Goal: Transaction & Acquisition: Purchase product/service

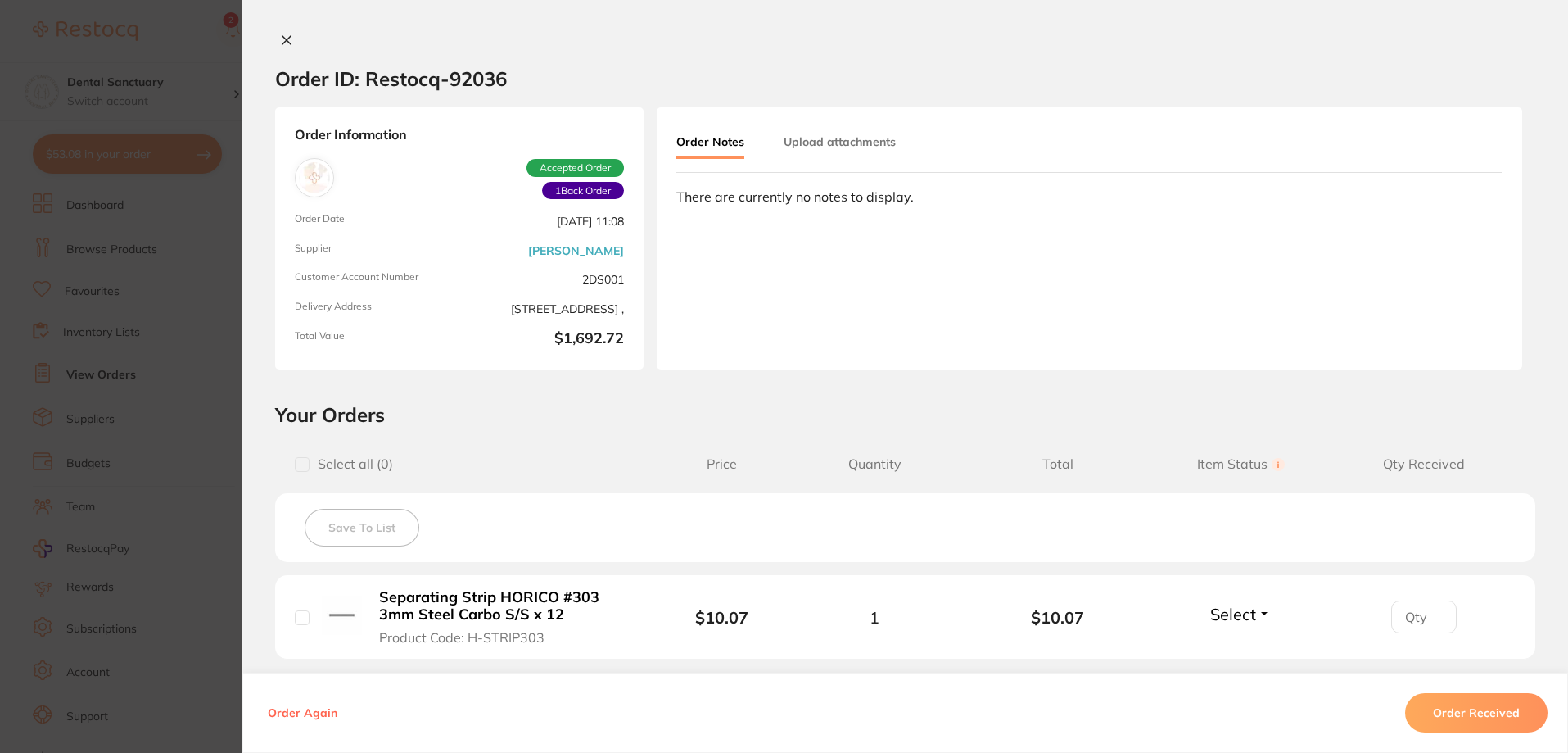
click at [284, 35] on icon at bounding box center [286, 40] width 13 height 13
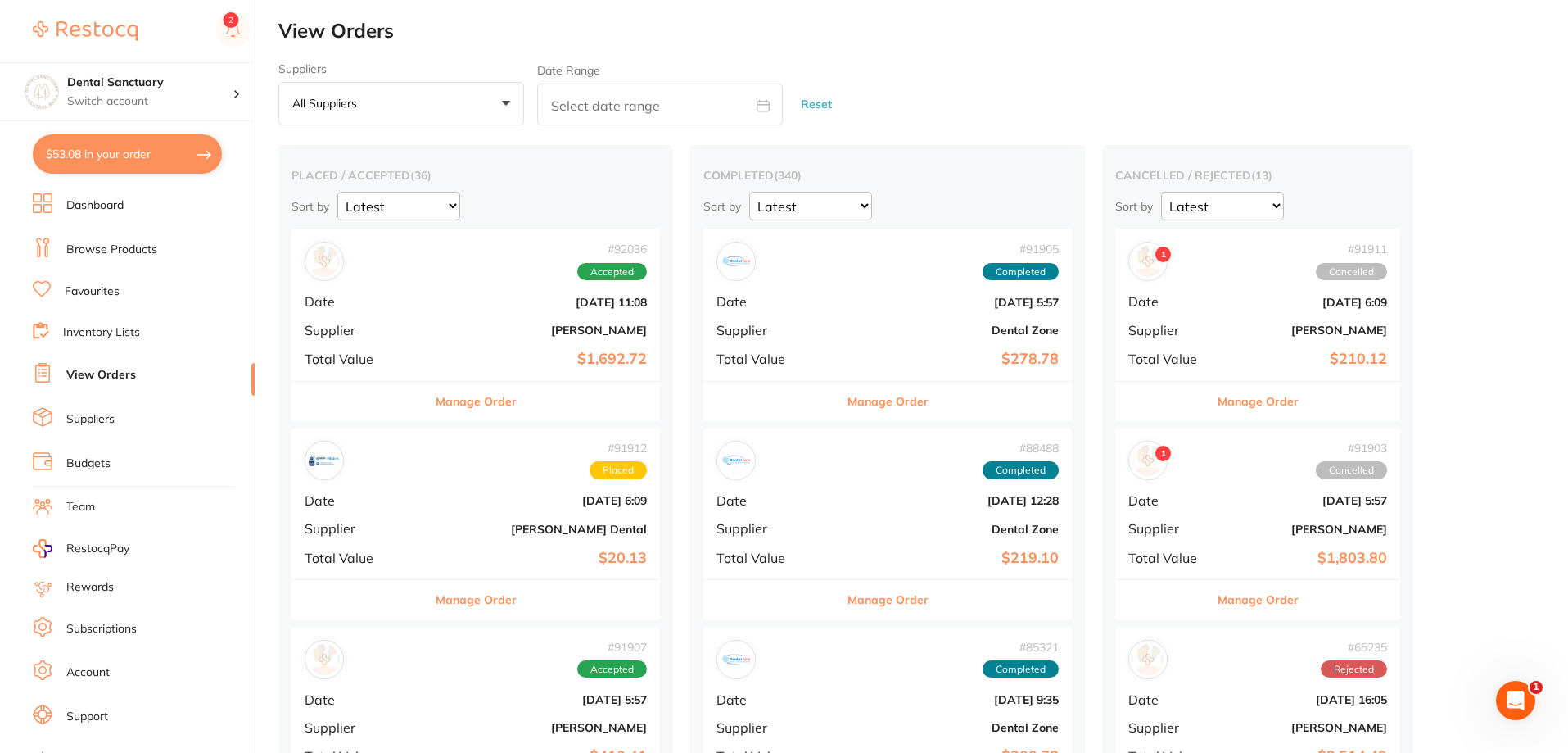
click at [107, 170] on button "$53.08 in your order" at bounding box center [128, 154] width 189 height 39
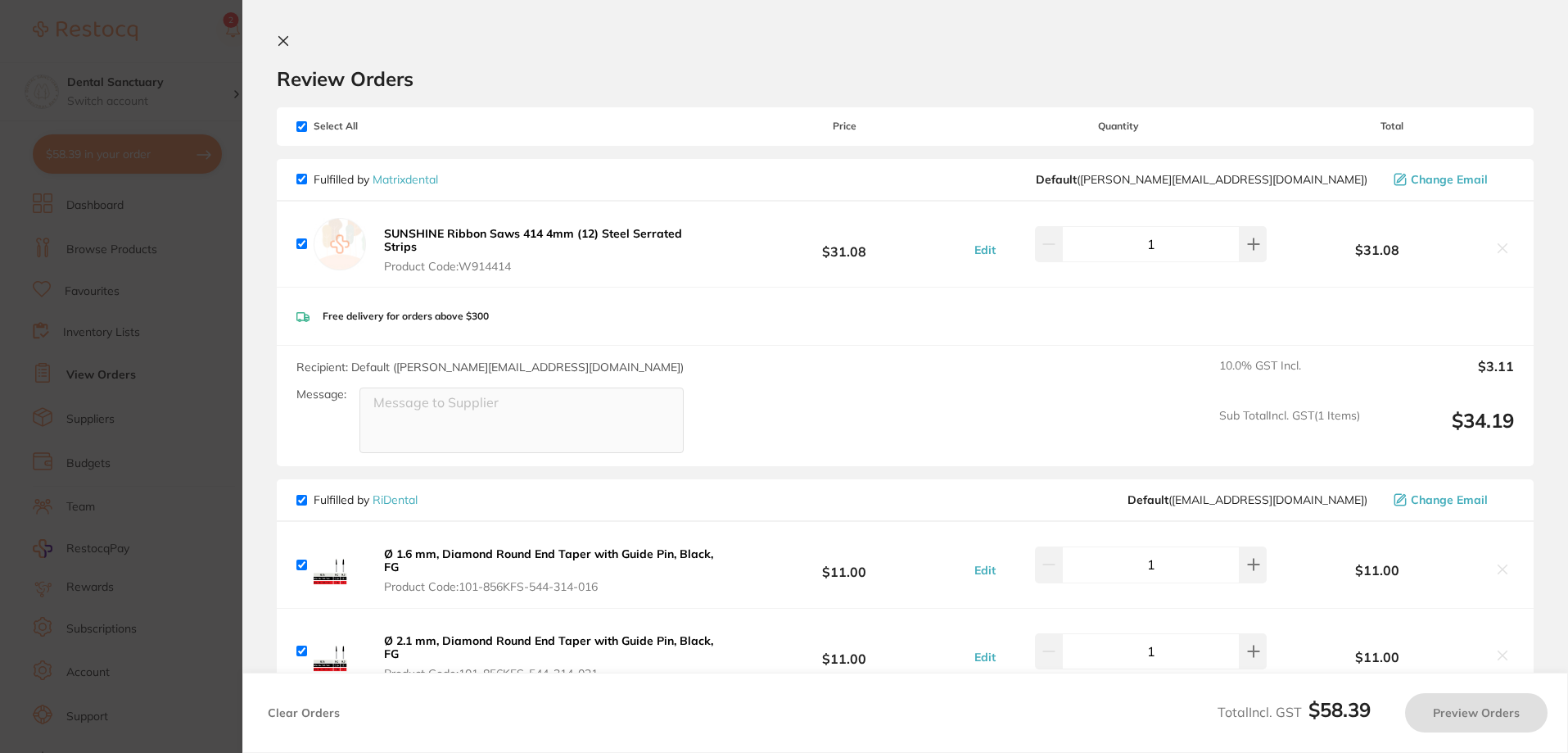
checkbox input "true"
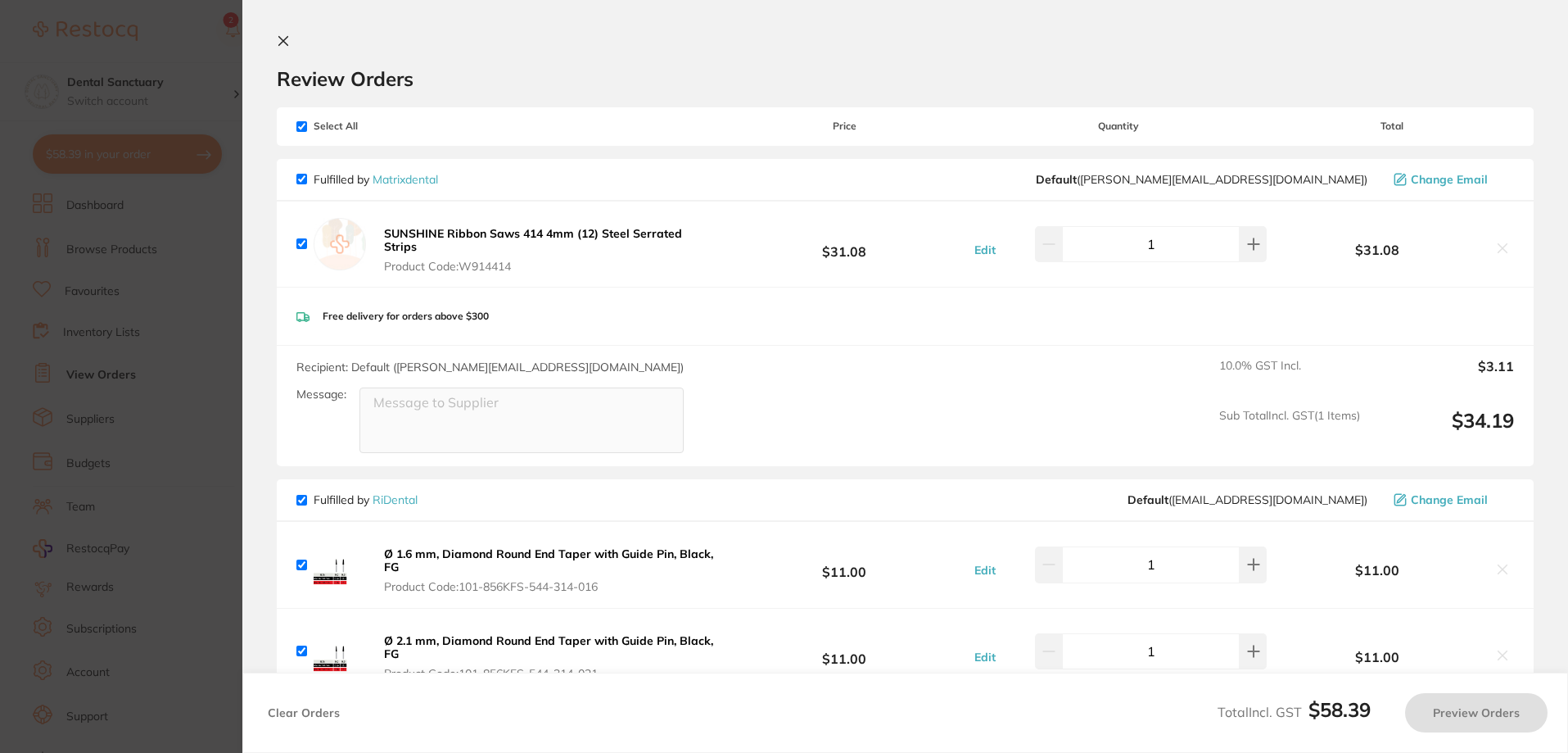
checkbox input "true"
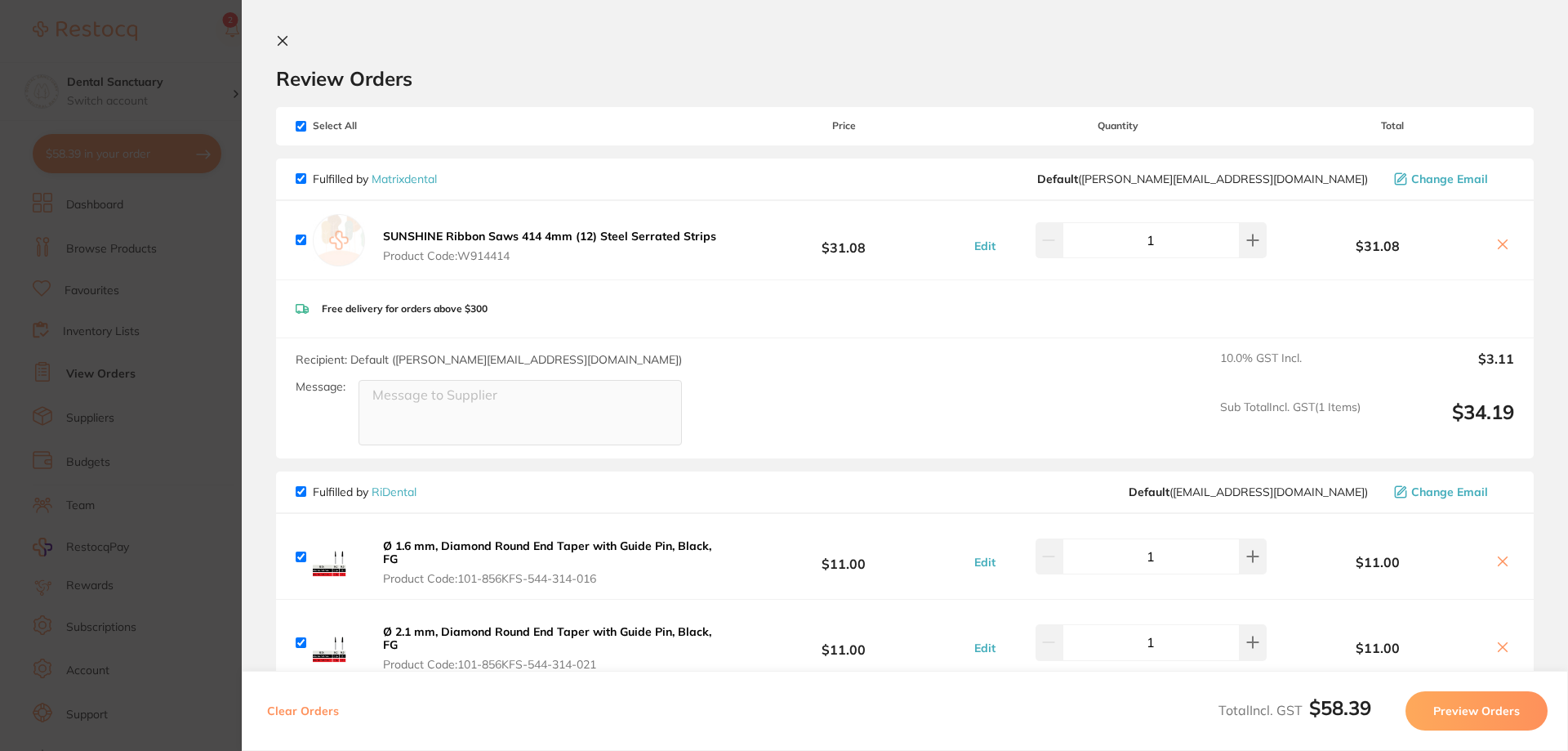
click at [1081, 551] on input "1" at bounding box center [1151, 556] width 177 height 36
click at [280, 42] on icon at bounding box center [283, 41] width 9 height 9
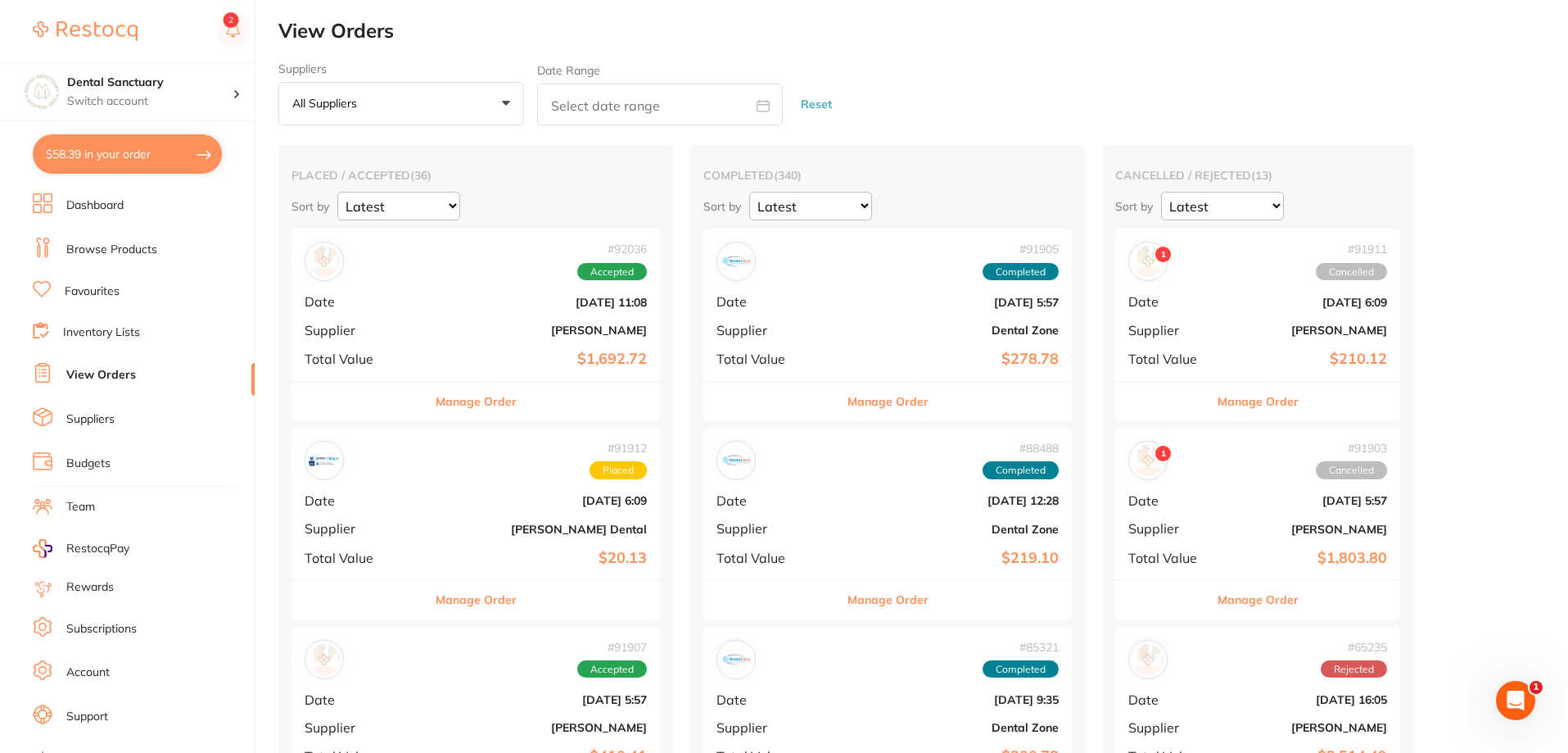
scroll to position [2785, 0]
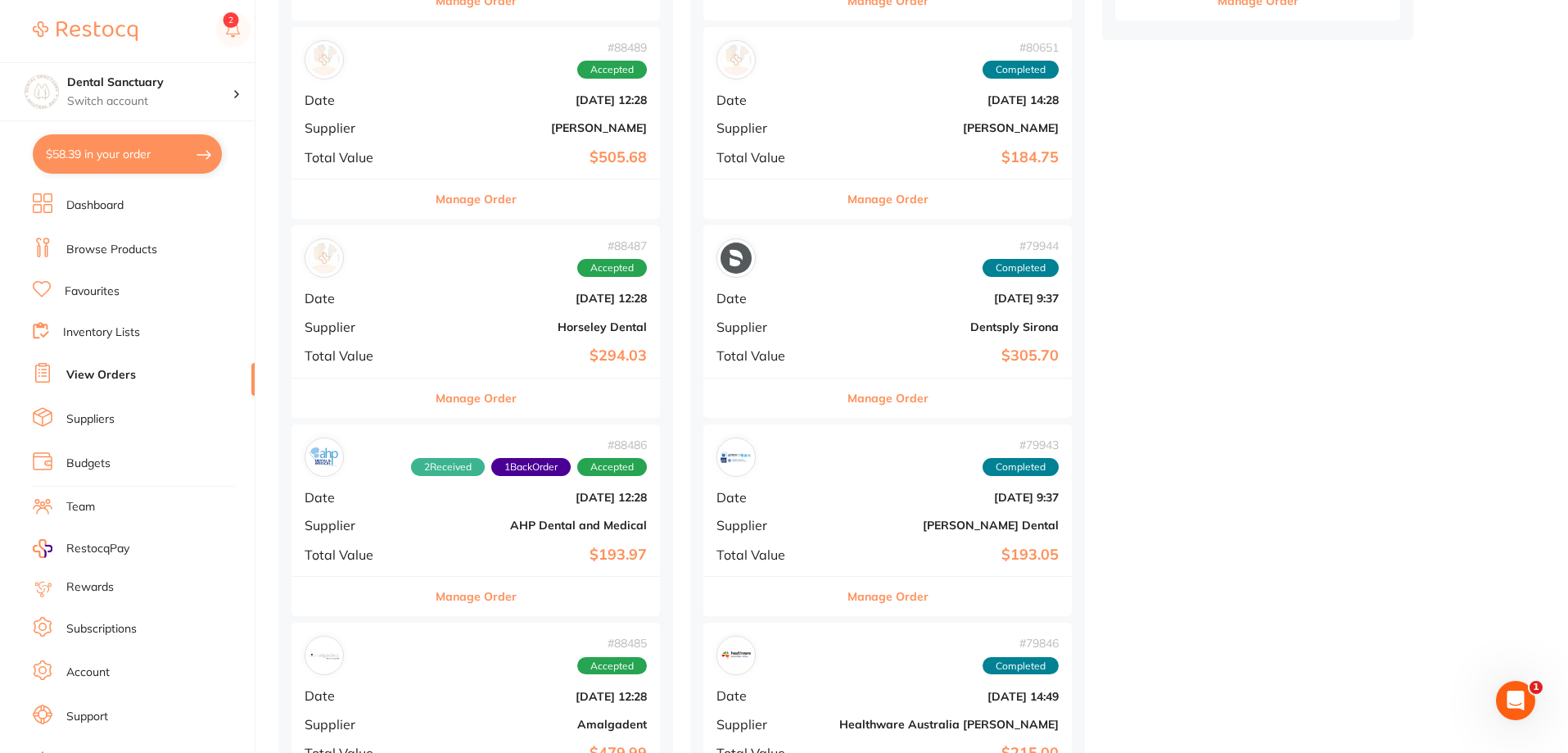
click at [90, 294] on link "Favourites" at bounding box center [91, 291] width 55 height 16
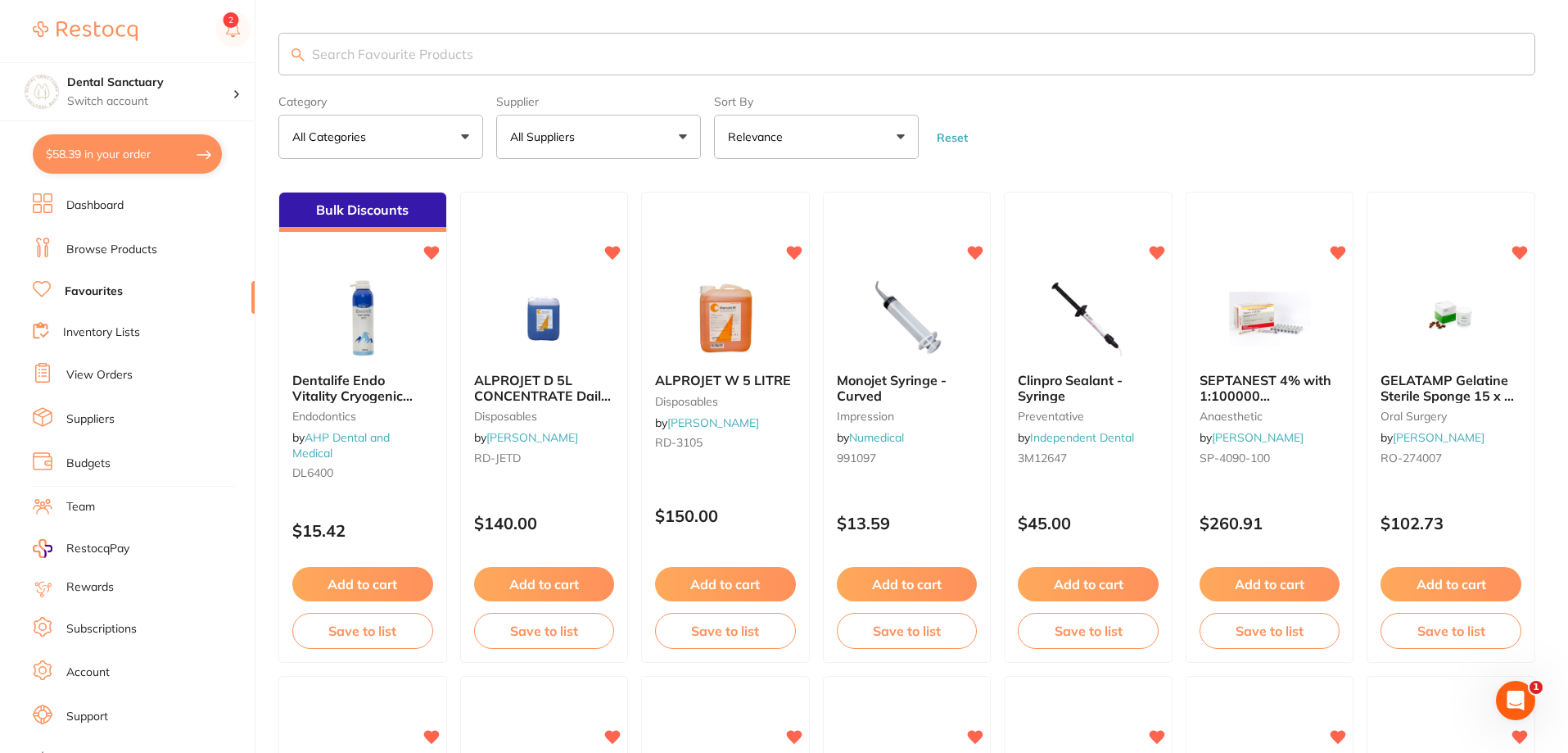
click at [476, 50] on input "search" at bounding box center [907, 54] width 1257 height 42
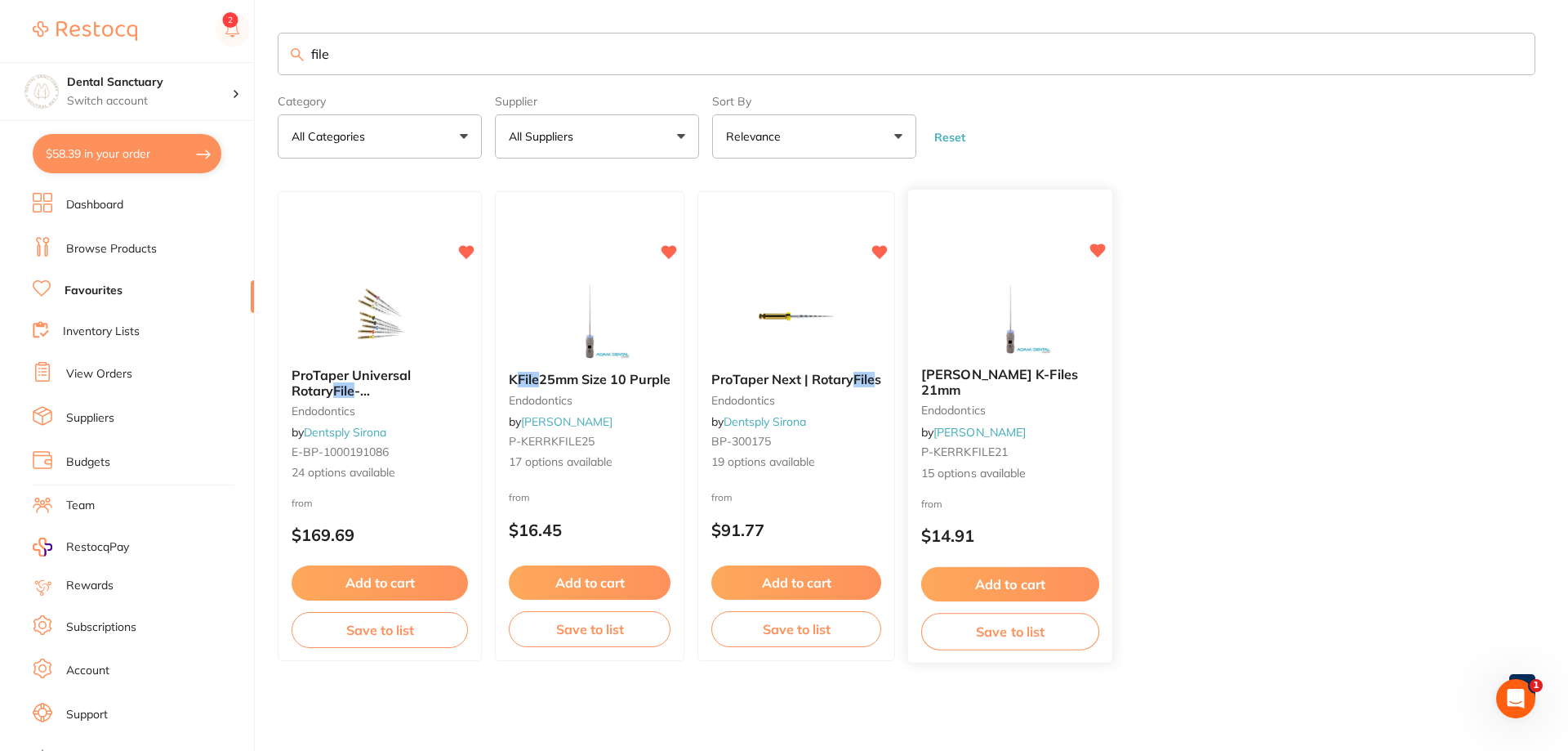
type input "file"
click at [947, 380] on span "[PERSON_NAME] K-Files 21mm" at bounding box center [1000, 382] width 157 height 32
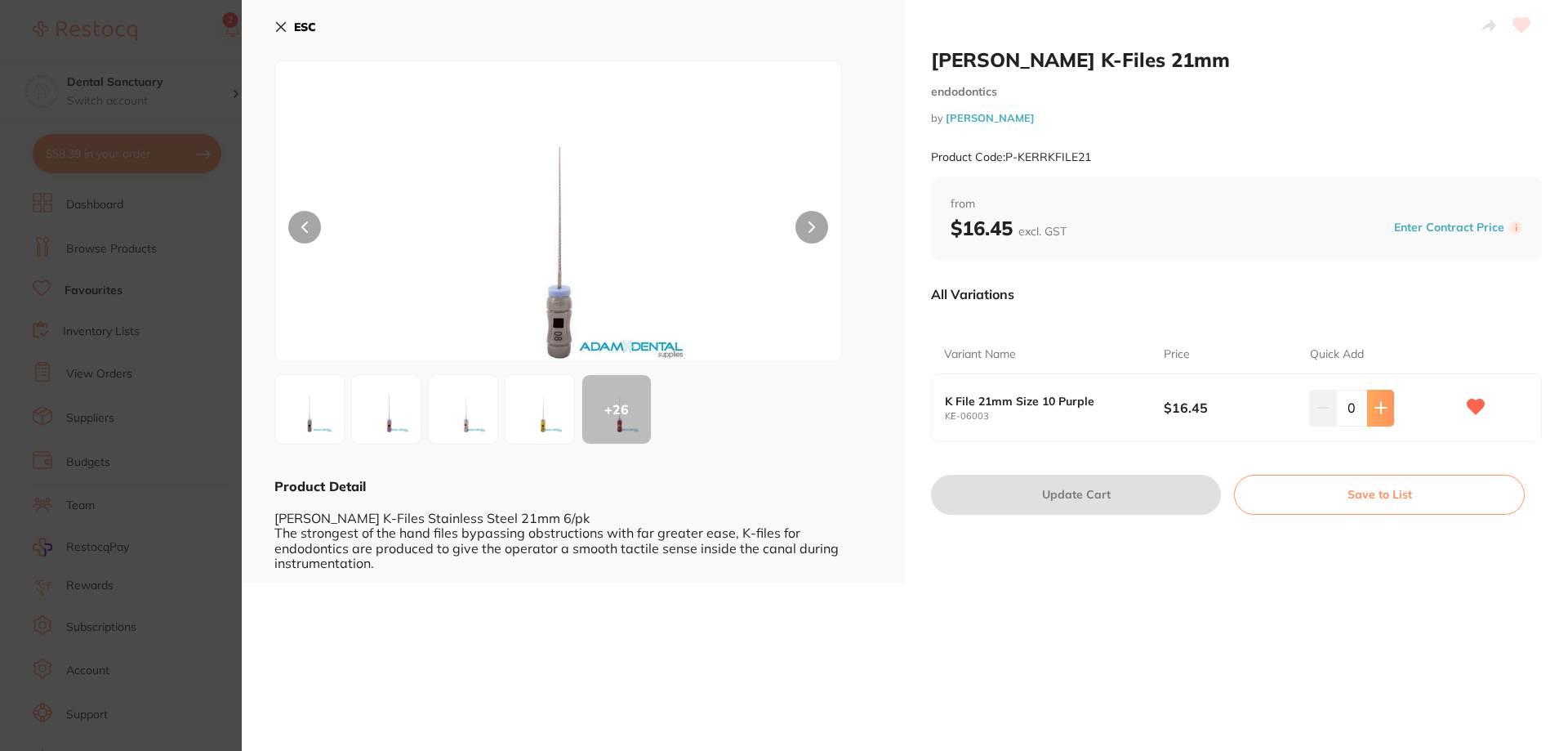
click at [1382, 409] on icon at bounding box center [1380, 407] width 13 height 13
type input "1"
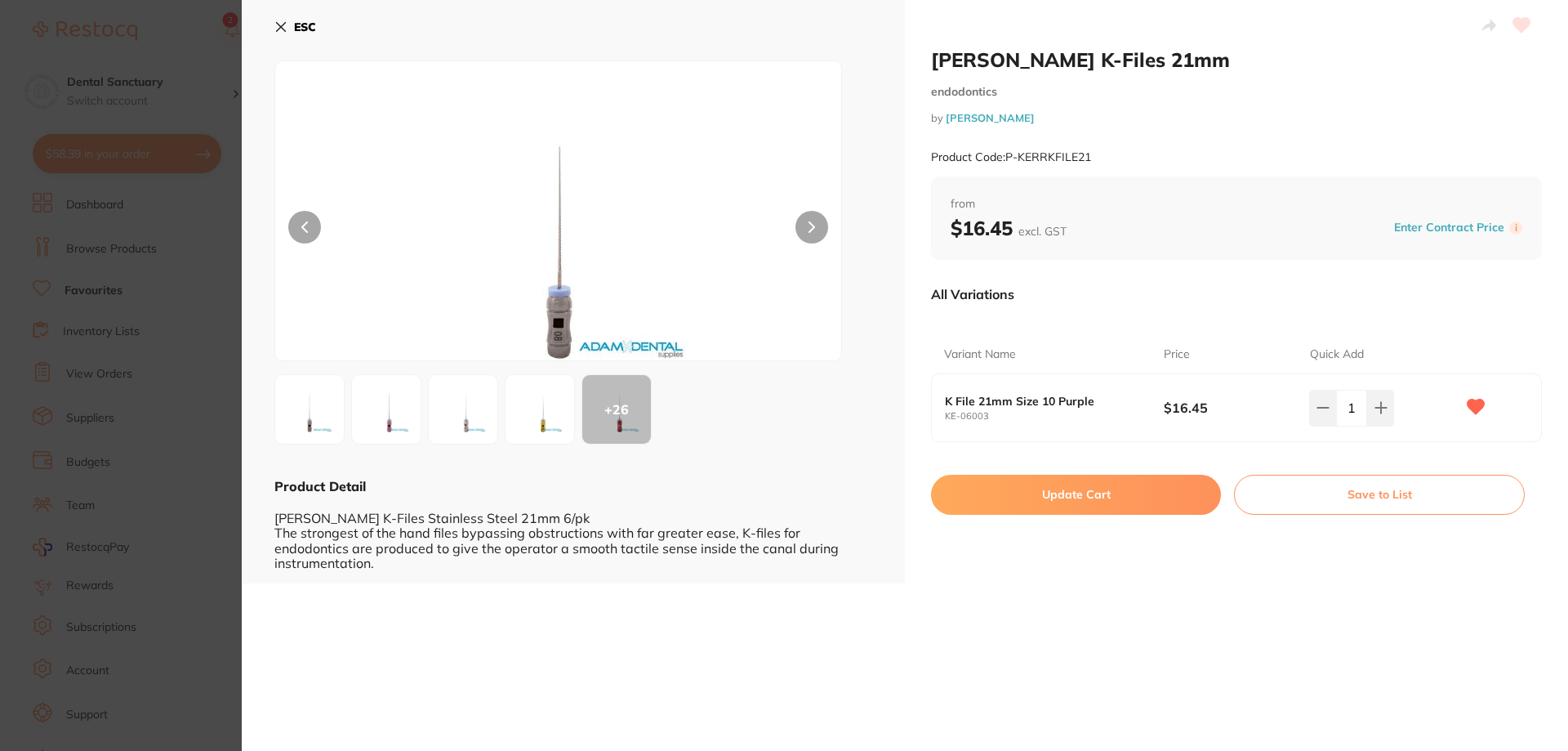
click at [1094, 500] on button "Update Cart" at bounding box center [1076, 494] width 290 height 39
checkbox input "false"
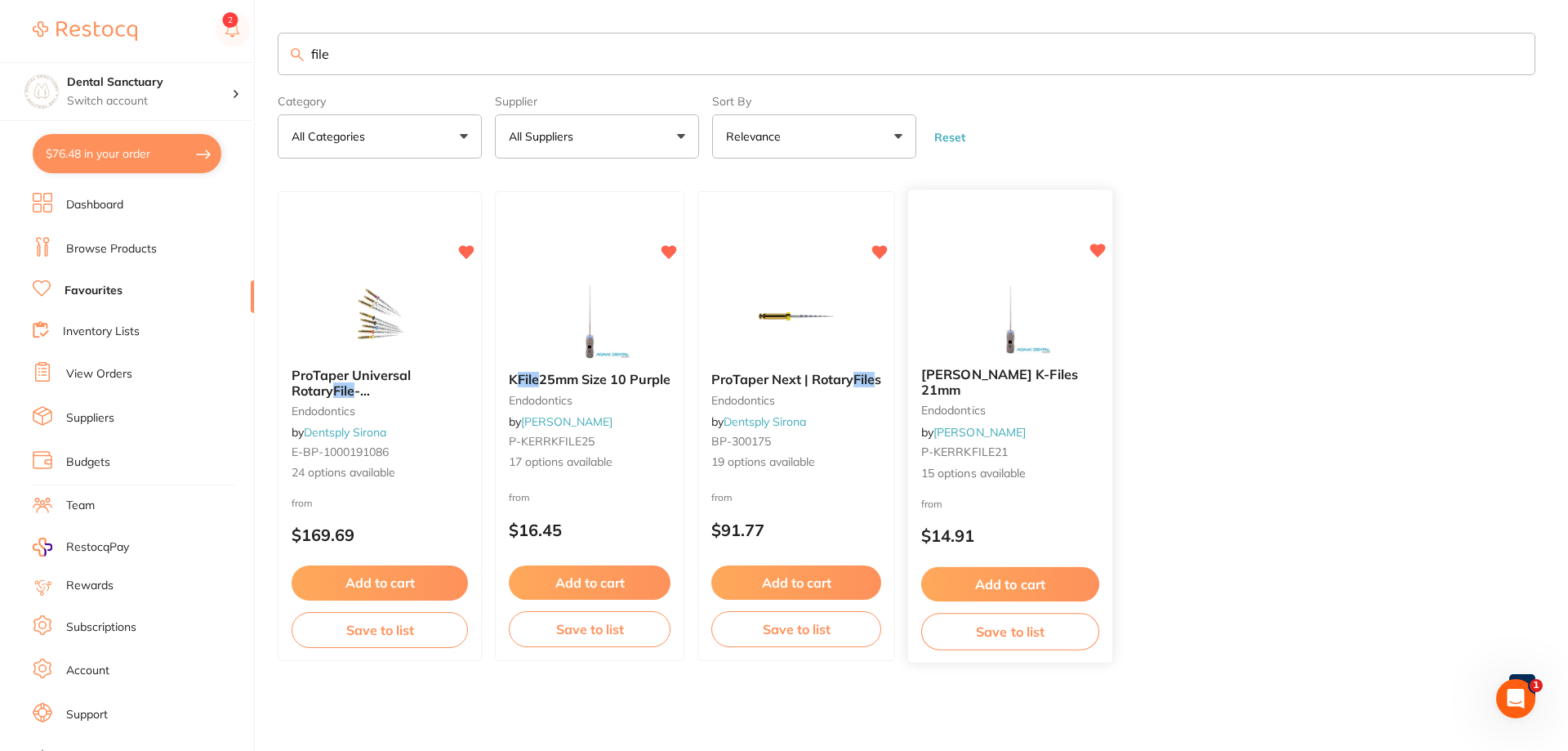
click at [1000, 379] on span "[PERSON_NAME] K-Files 21mm" at bounding box center [1000, 382] width 157 height 32
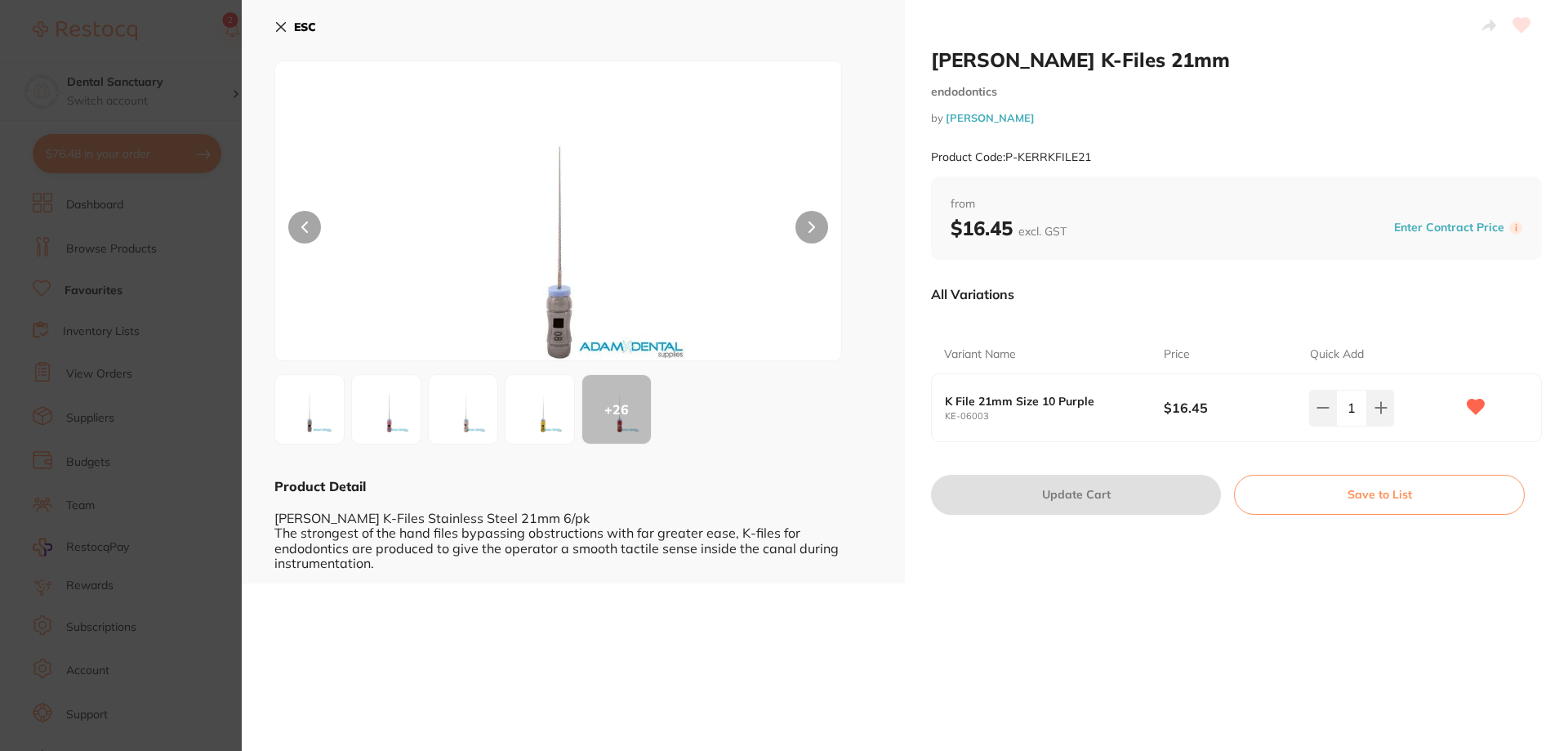
click at [278, 25] on icon at bounding box center [281, 27] width 9 height 9
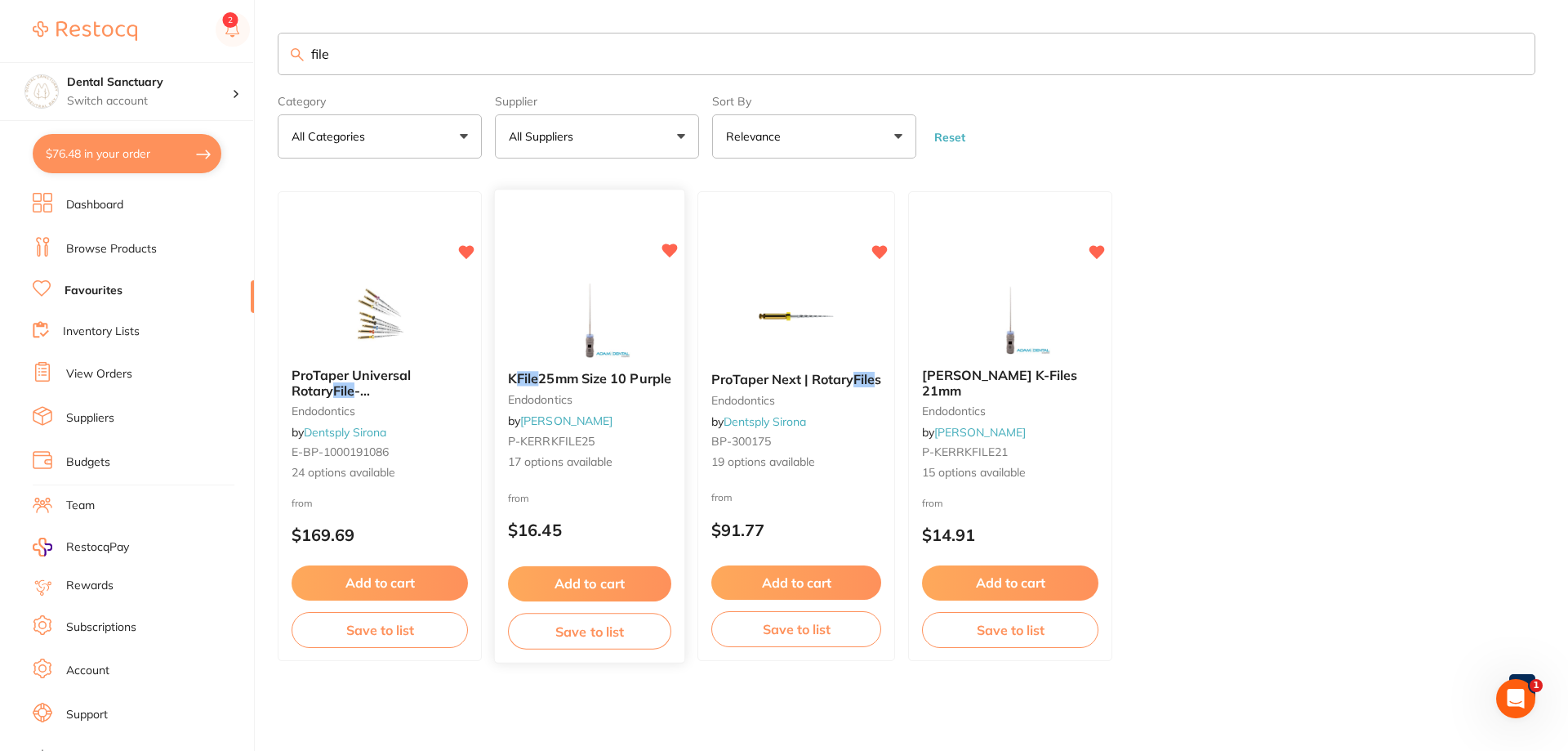
click at [601, 374] on span "25mm Size 10 Purple" at bounding box center [605, 379] width 133 height 16
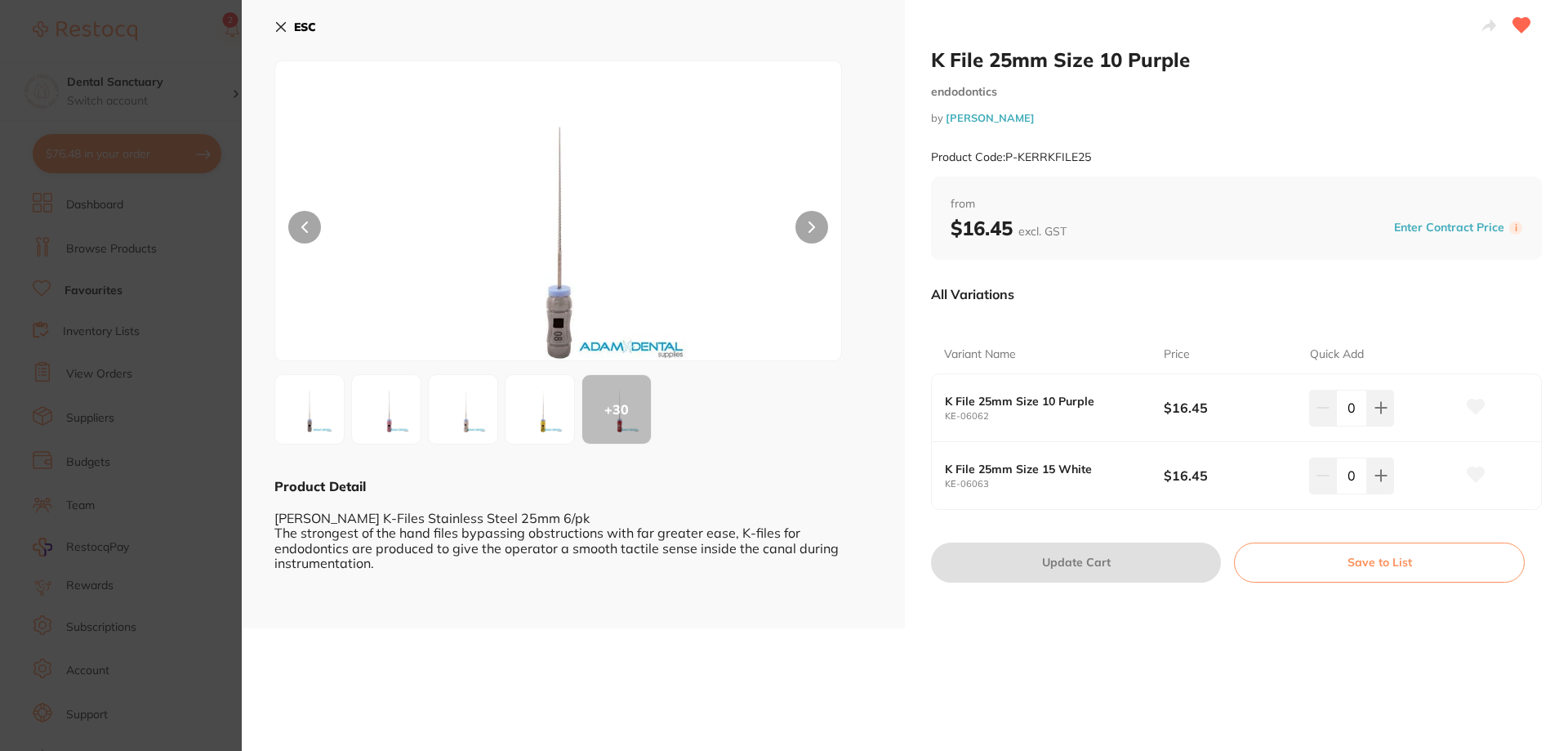
click at [283, 25] on icon at bounding box center [281, 27] width 9 height 9
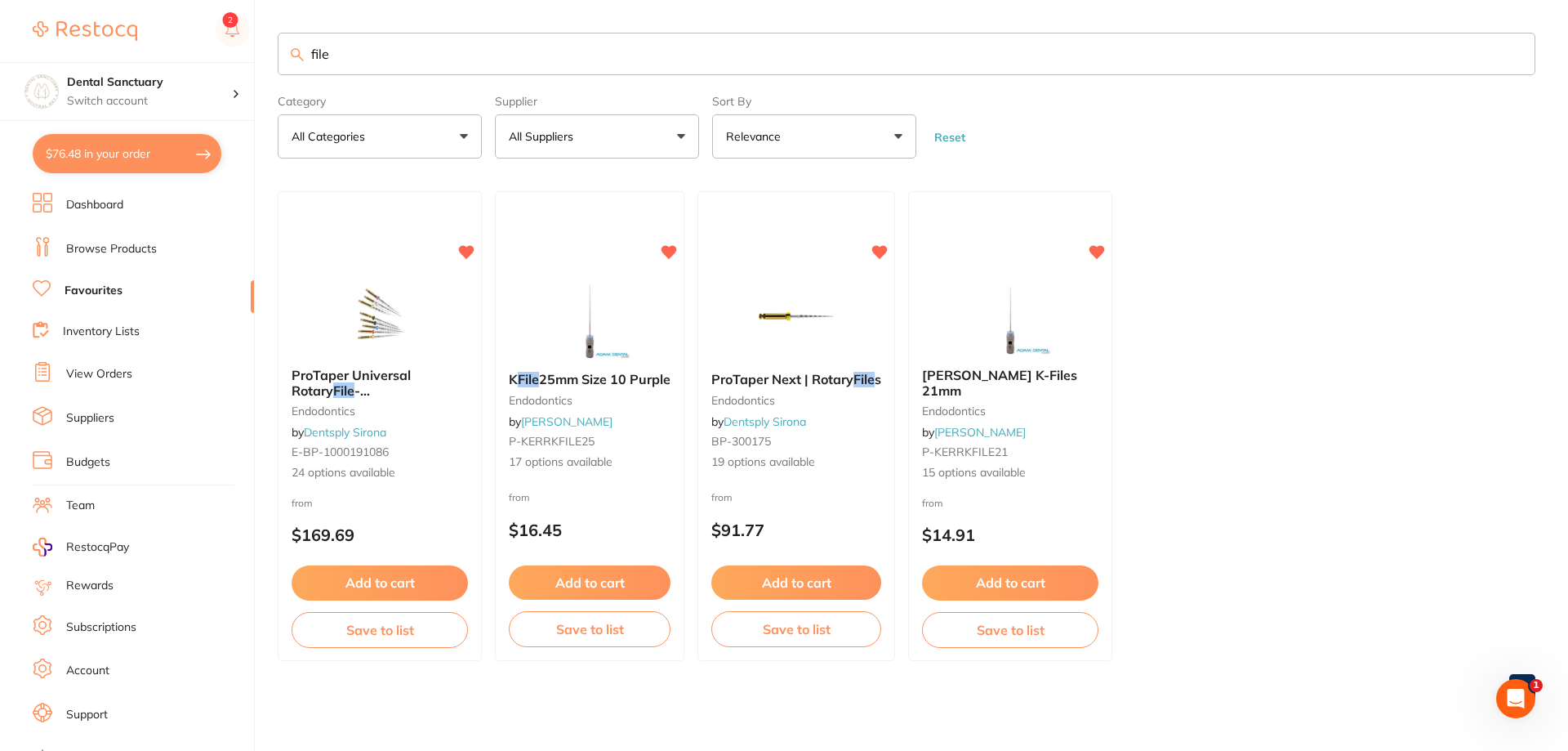
click at [312, 52] on input "file" at bounding box center [906, 54] width 1258 height 42
click at [153, 241] on link "Browse Products" at bounding box center [110, 249] width 90 height 16
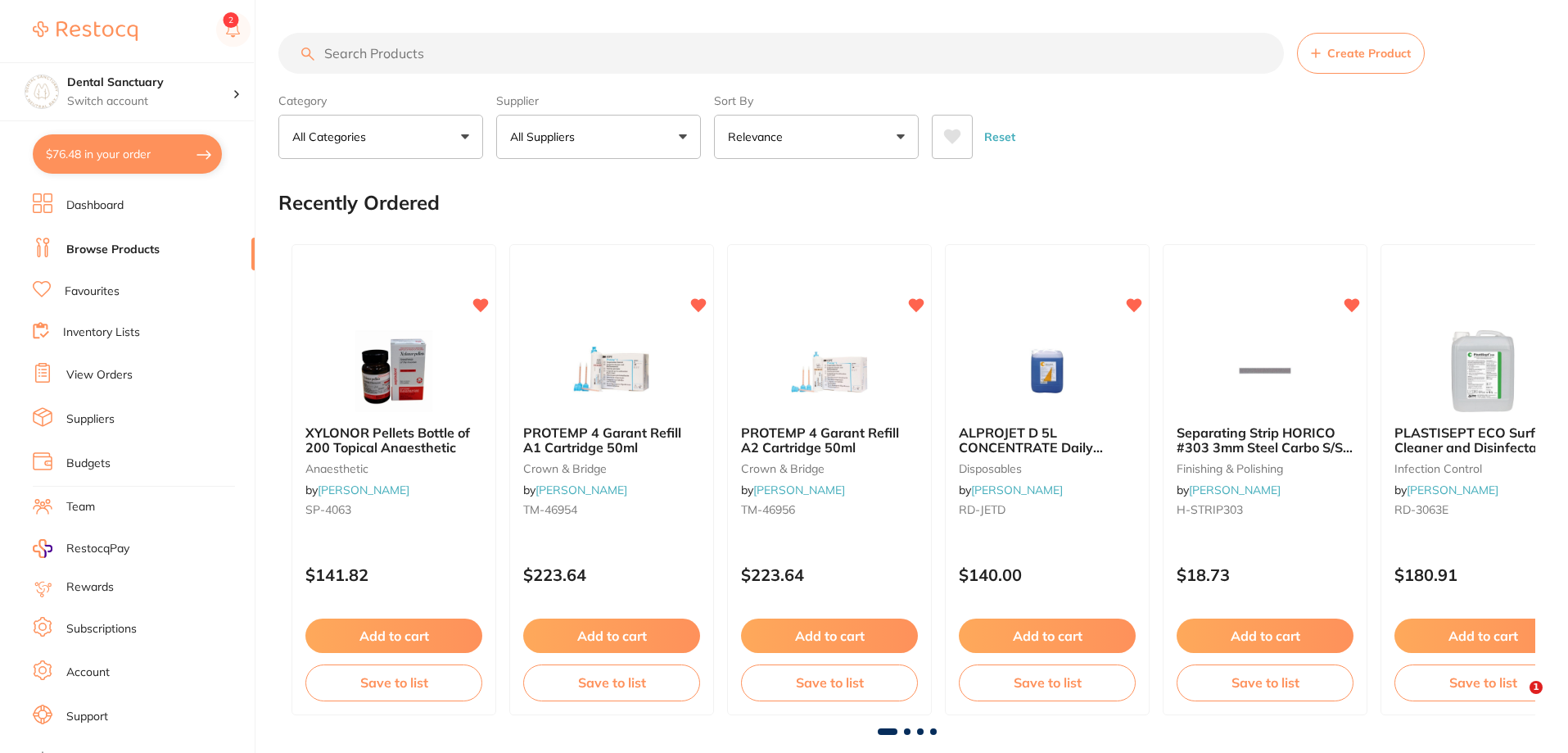
click at [447, 53] on input "search" at bounding box center [781, 53] width 1006 height 41
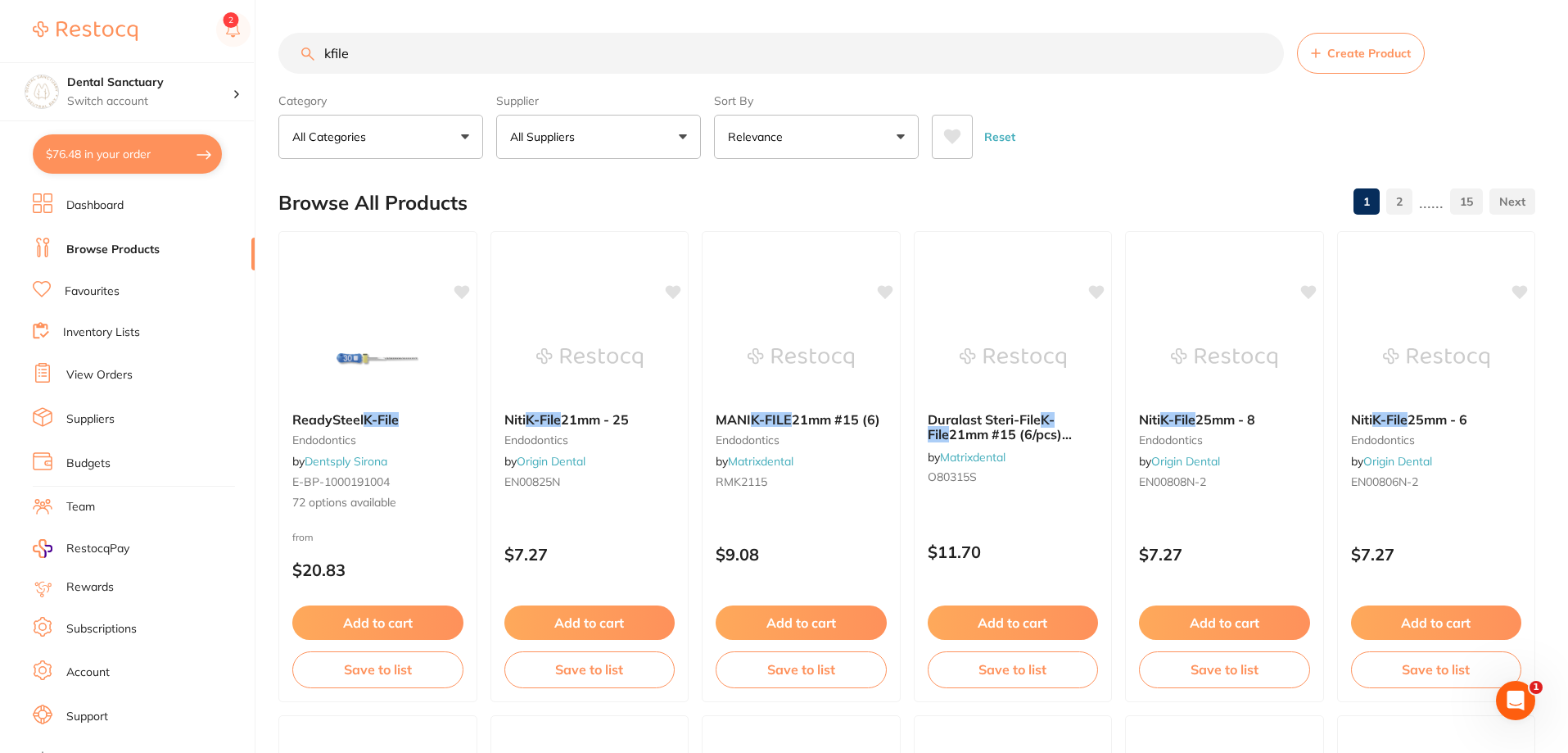
type input "kfile"
click at [610, 139] on button "All Suppliers" at bounding box center [599, 137] width 205 height 44
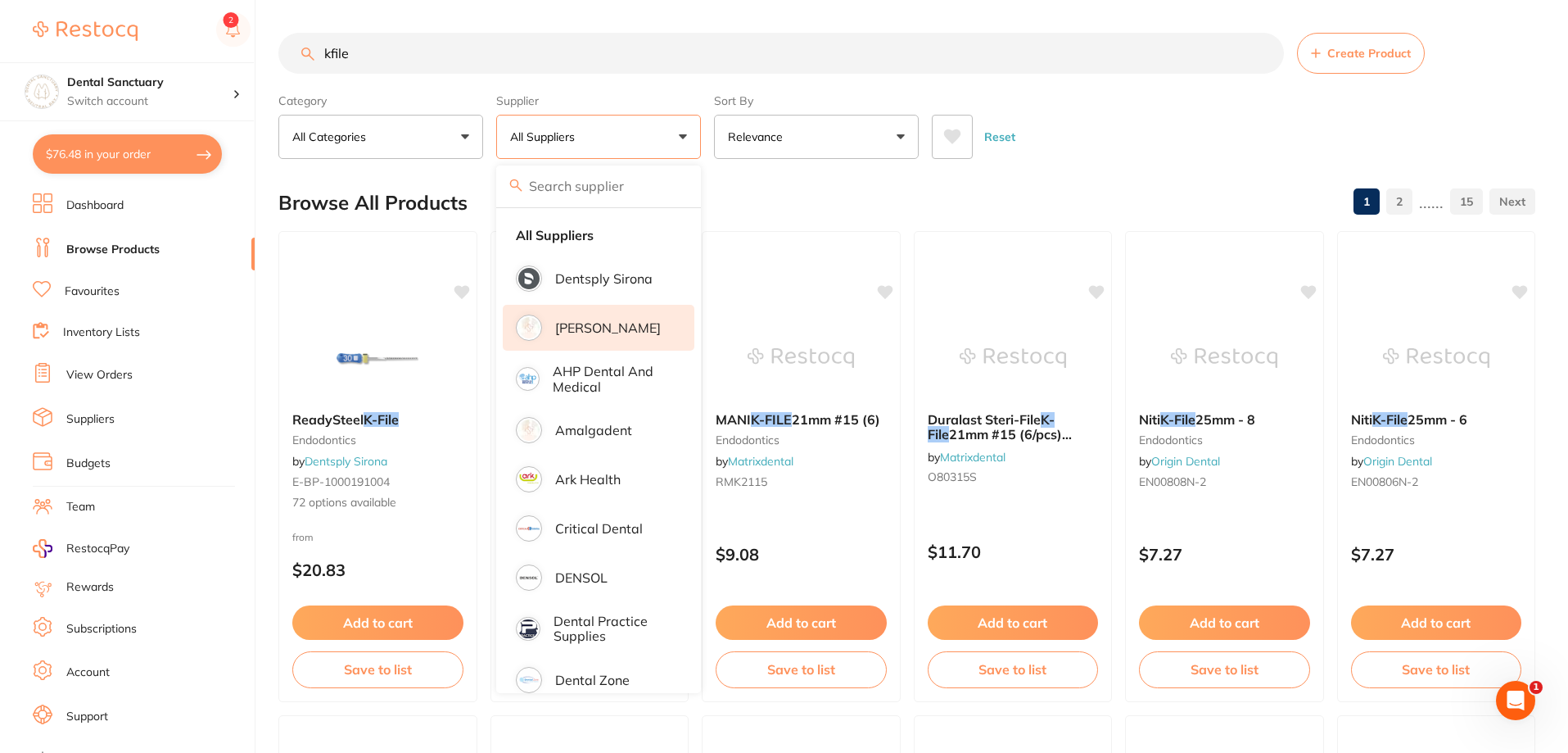
click at [592, 337] on li "[PERSON_NAME]" at bounding box center [598, 327] width 192 height 46
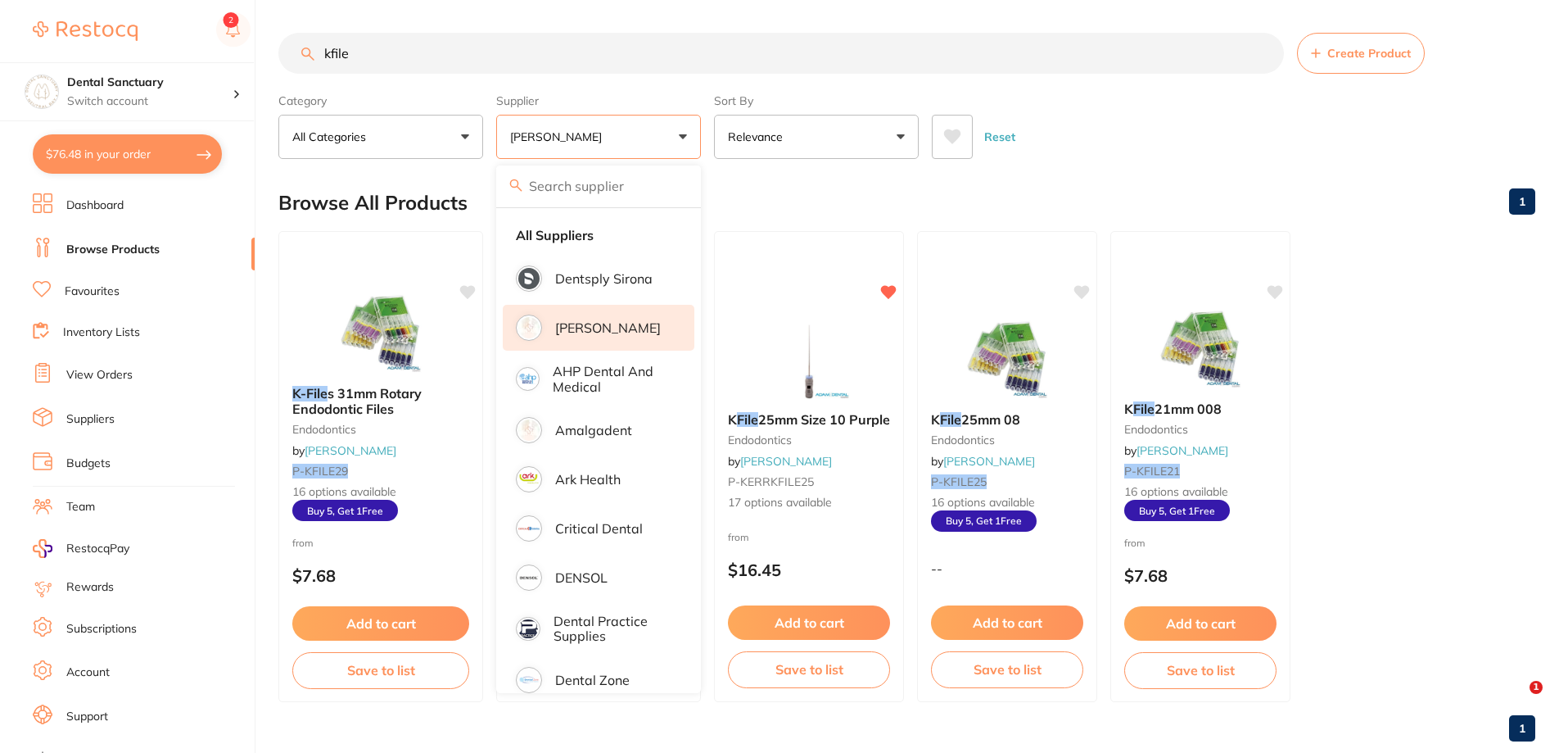
click at [1116, 180] on div "Browse All Products 1" at bounding box center [907, 202] width 1257 height 55
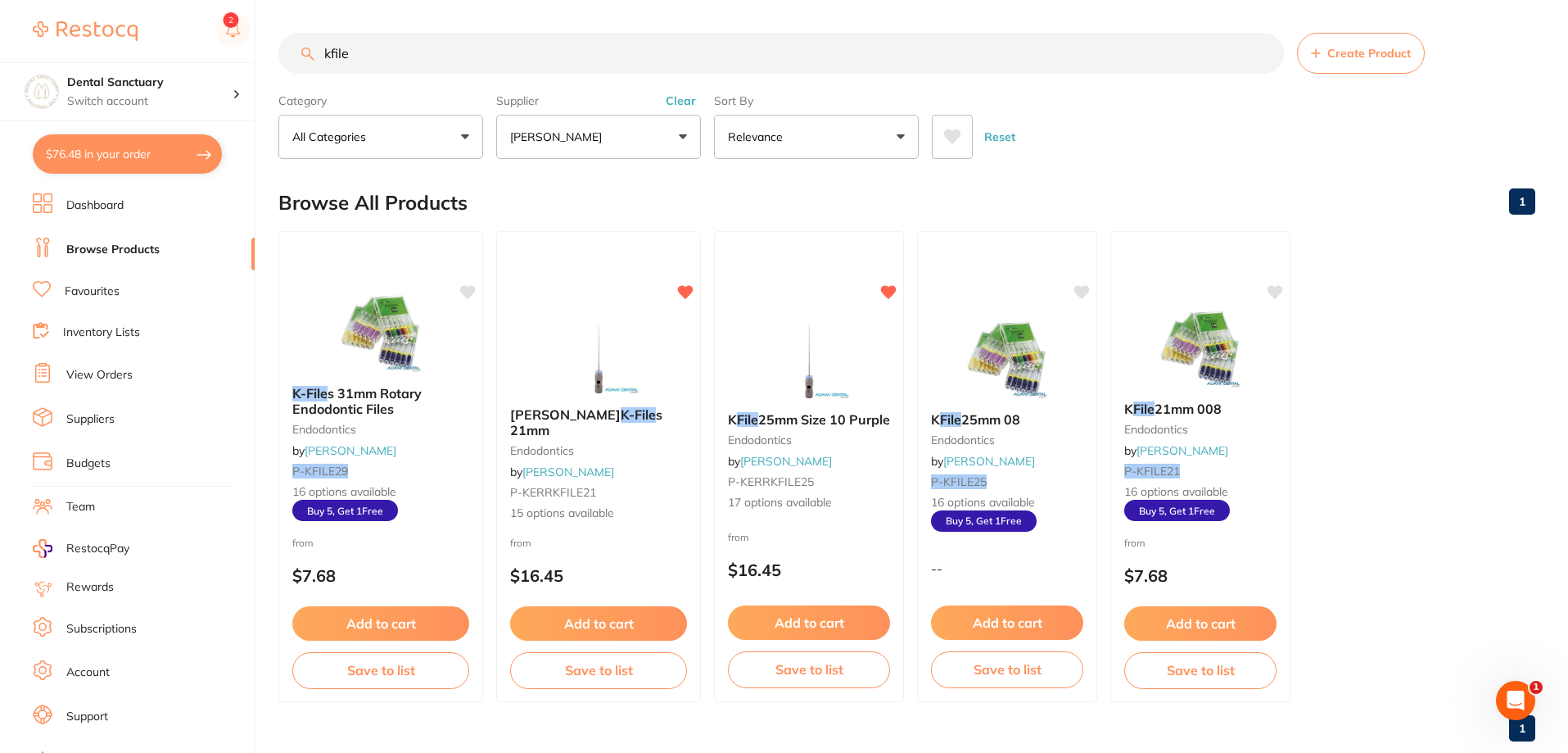
click at [1137, 402] on em "File" at bounding box center [1143, 408] width 21 height 16
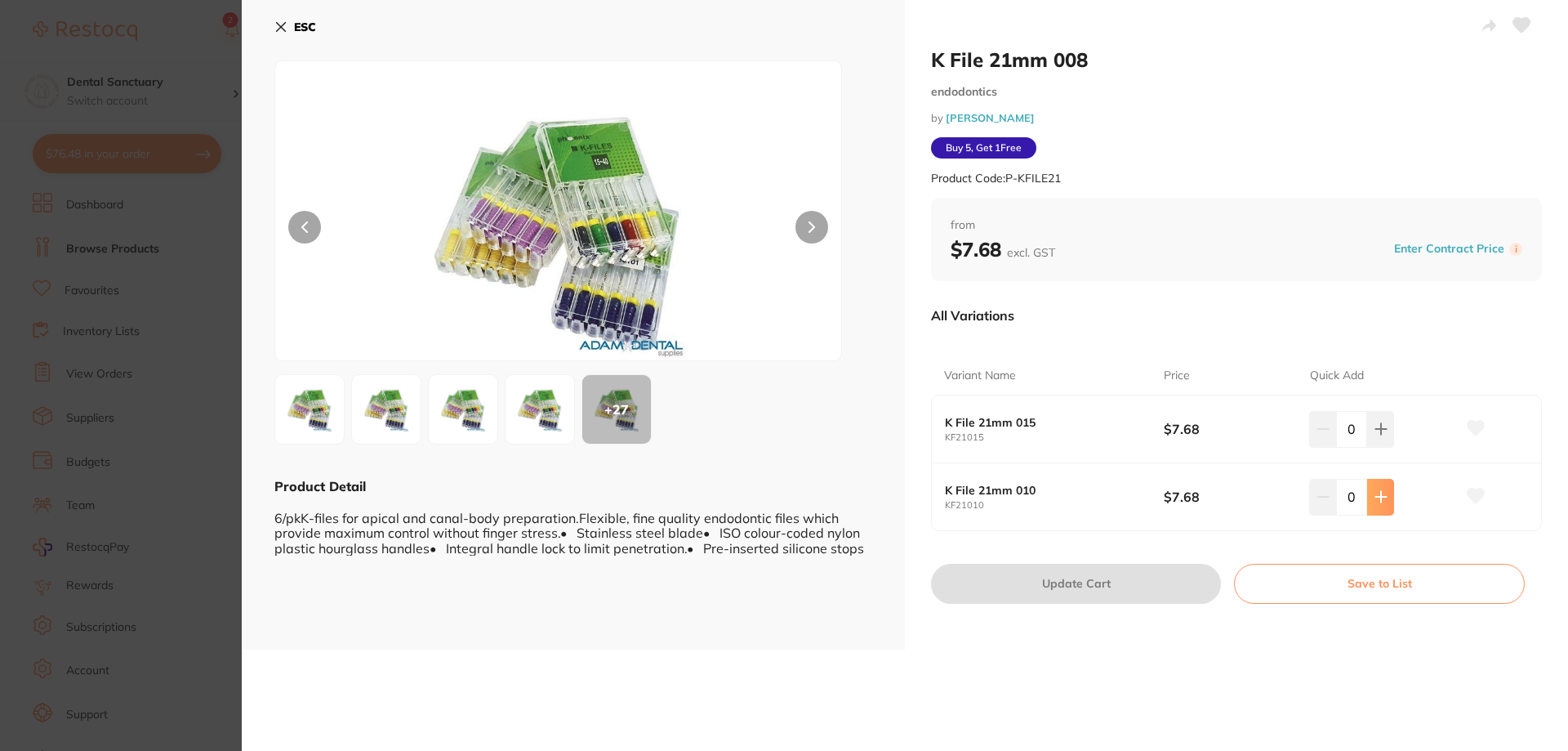
click at [1386, 505] on button at bounding box center [1381, 496] width 27 height 36
type input "1"
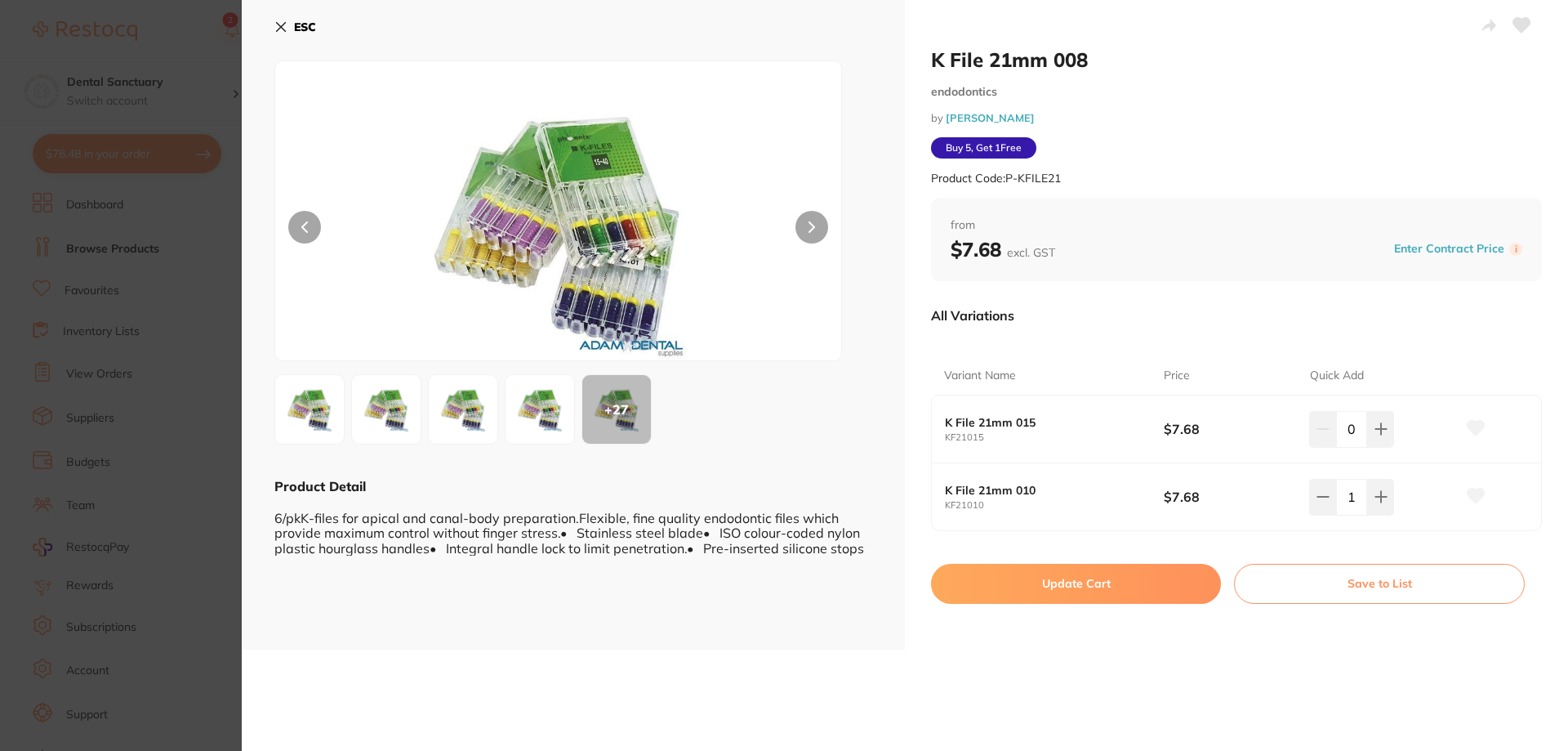
click at [1058, 588] on button "Update Cart" at bounding box center [1076, 583] width 290 height 39
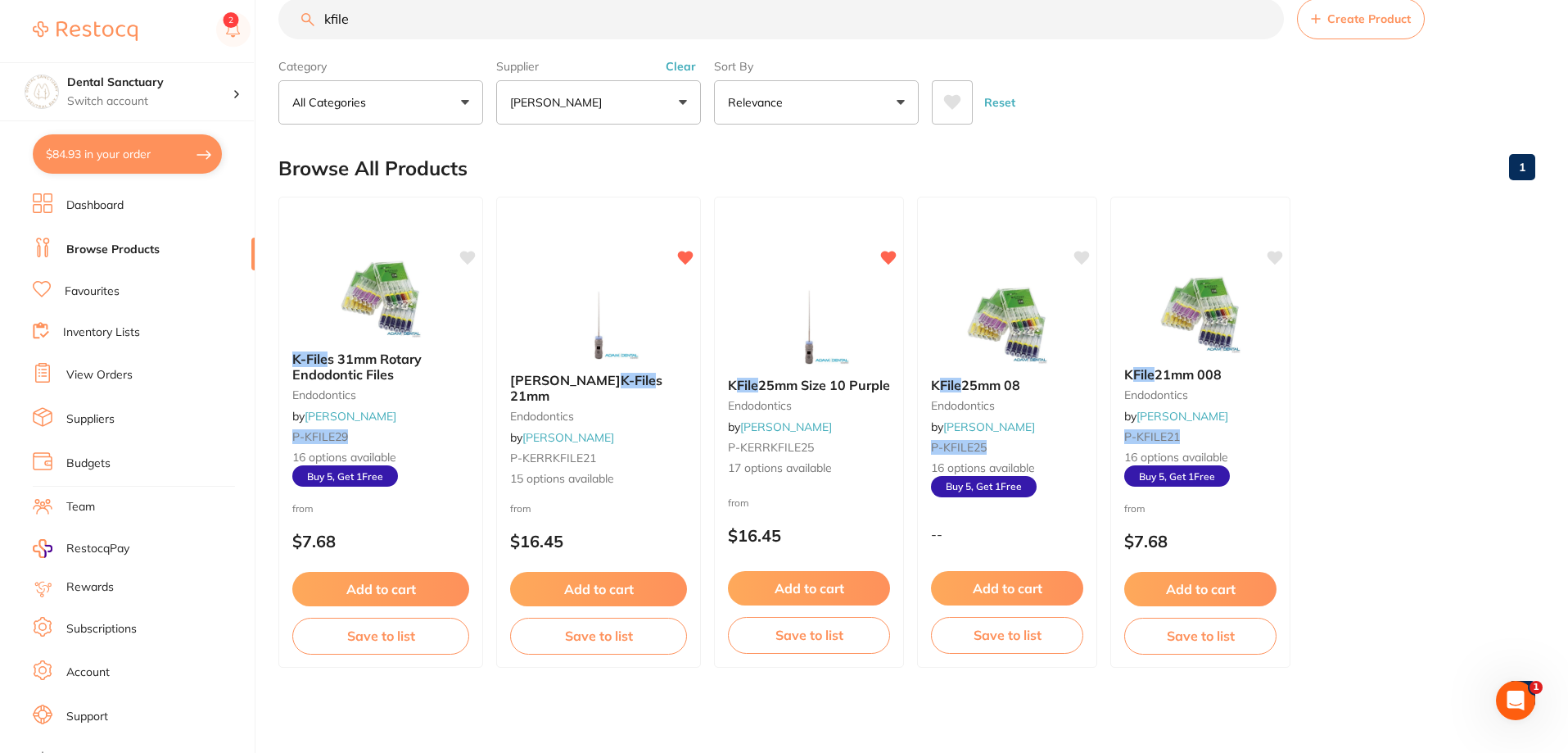
click at [186, 158] on button "$84.93 in your order" at bounding box center [128, 154] width 189 height 39
checkbox input "true"
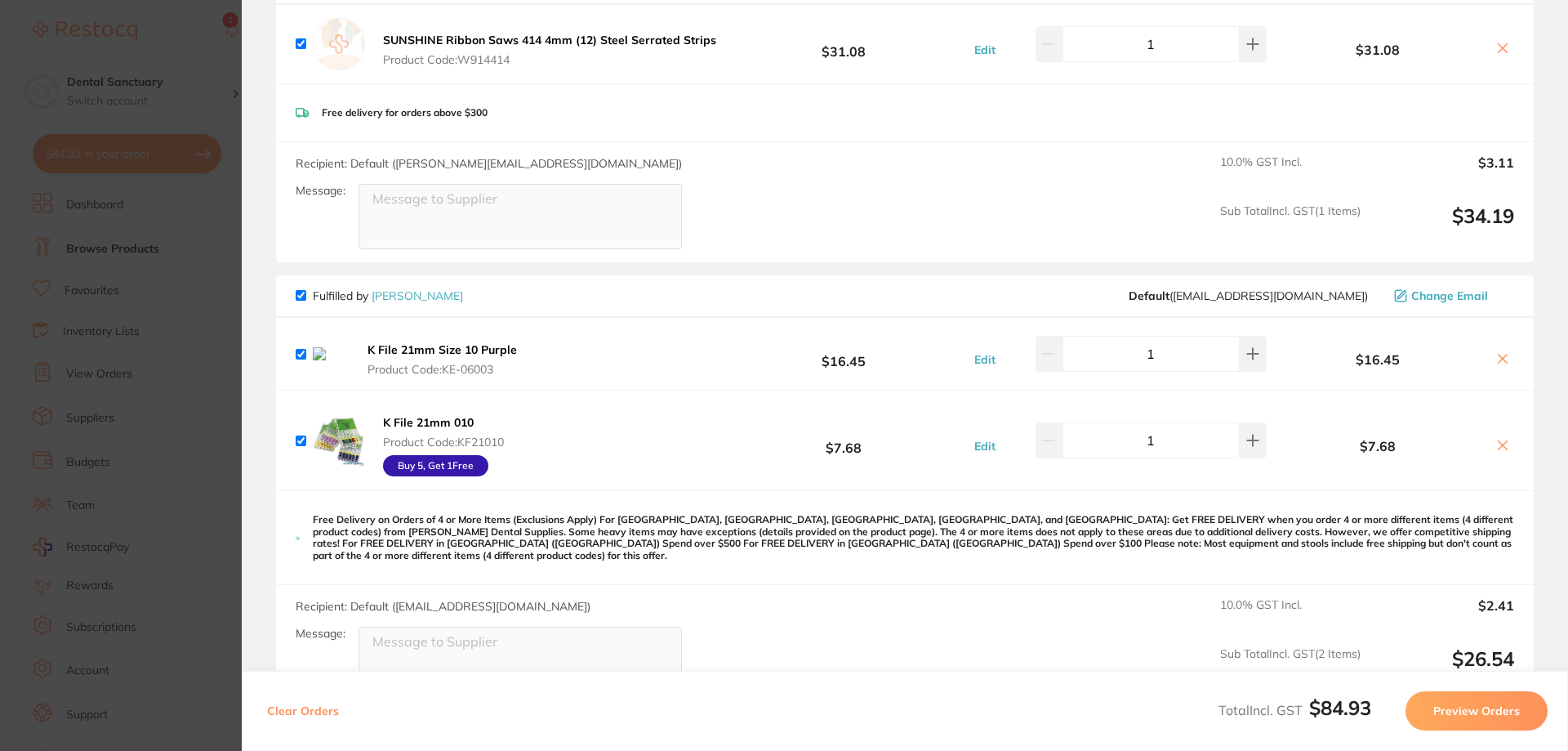
scroll to position [327, 0]
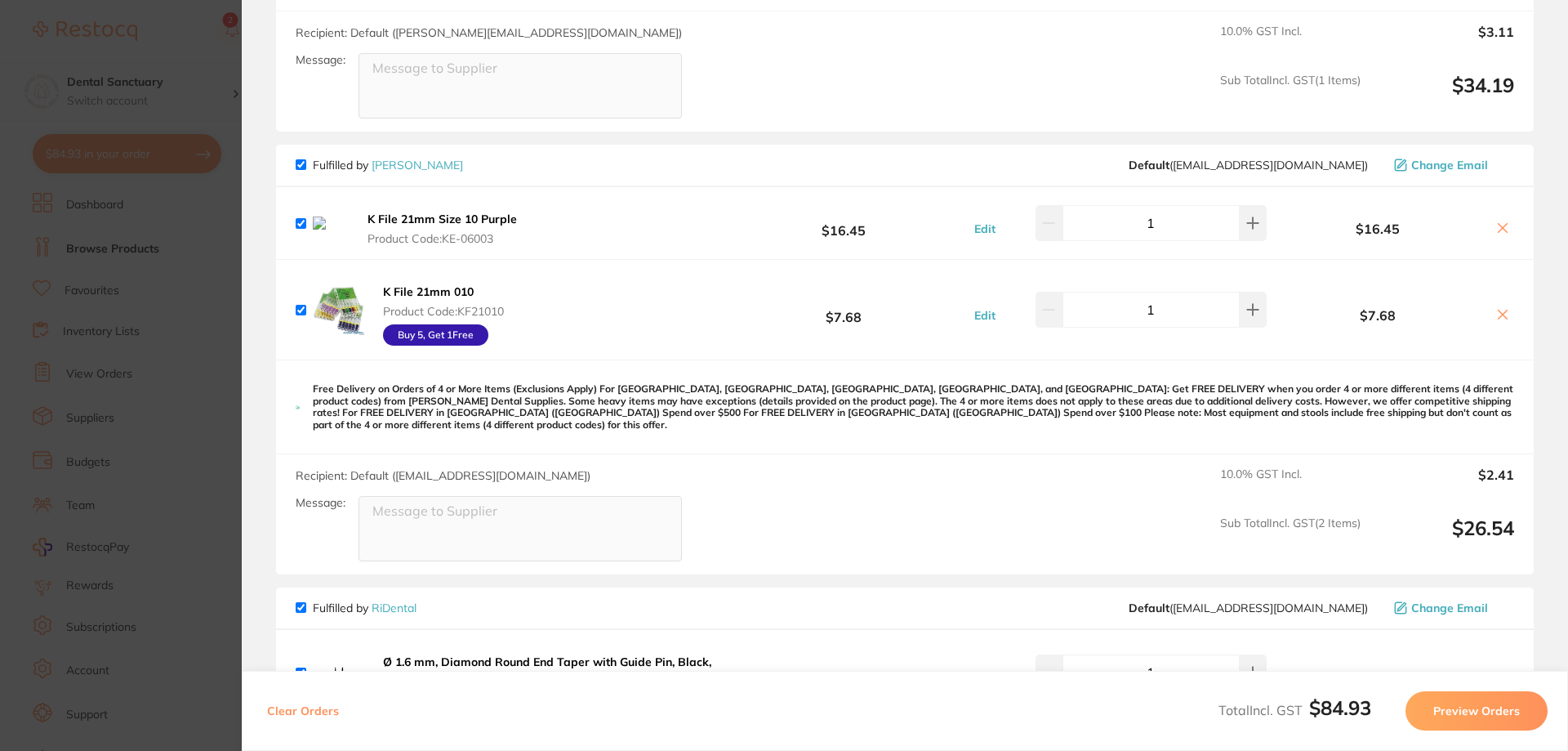
click at [1505, 230] on button at bounding box center [1502, 229] width 23 height 17
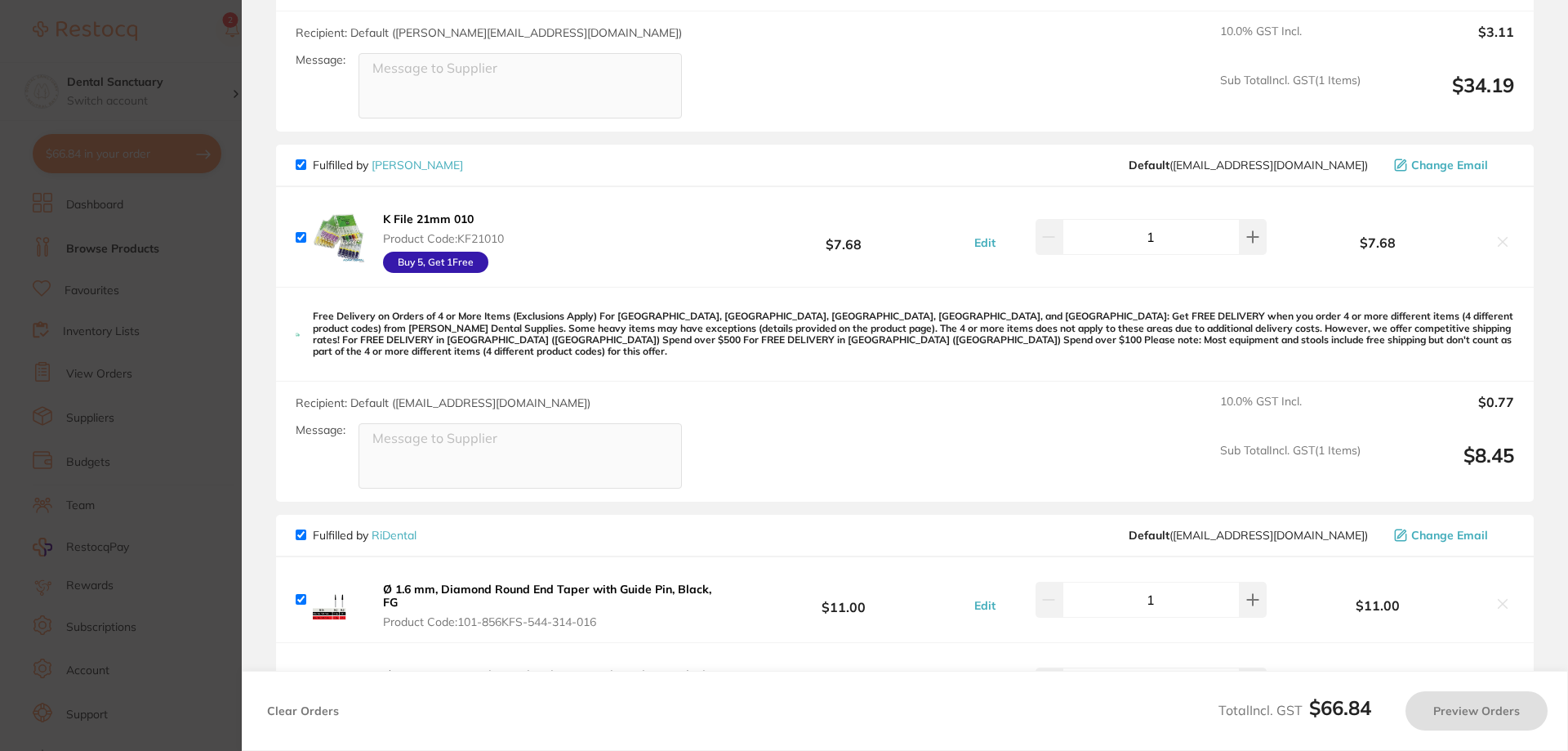
checkbox input "true"
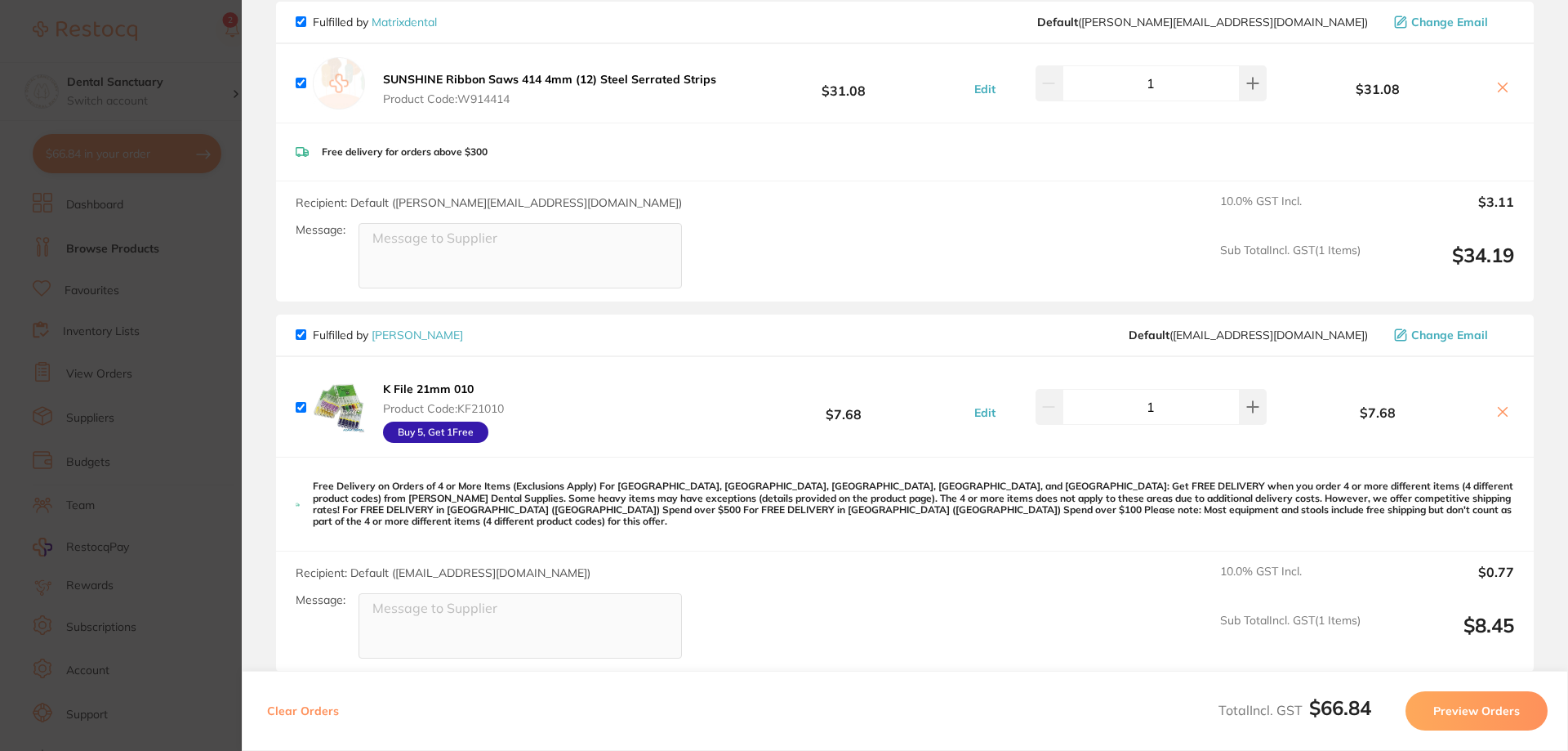
scroll to position [0, 0]
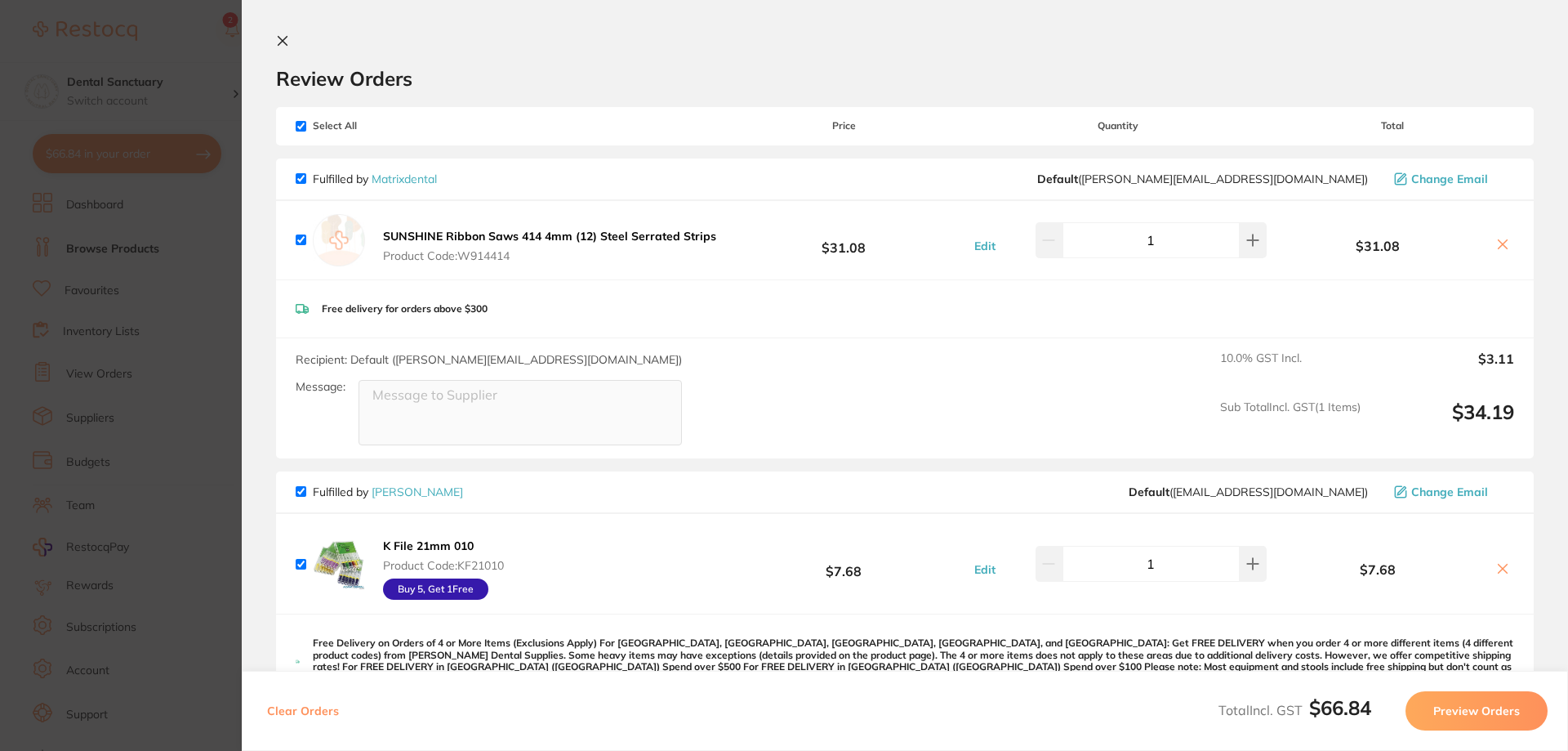
click at [277, 41] on icon at bounding box center [282, 41] width 13 height 13
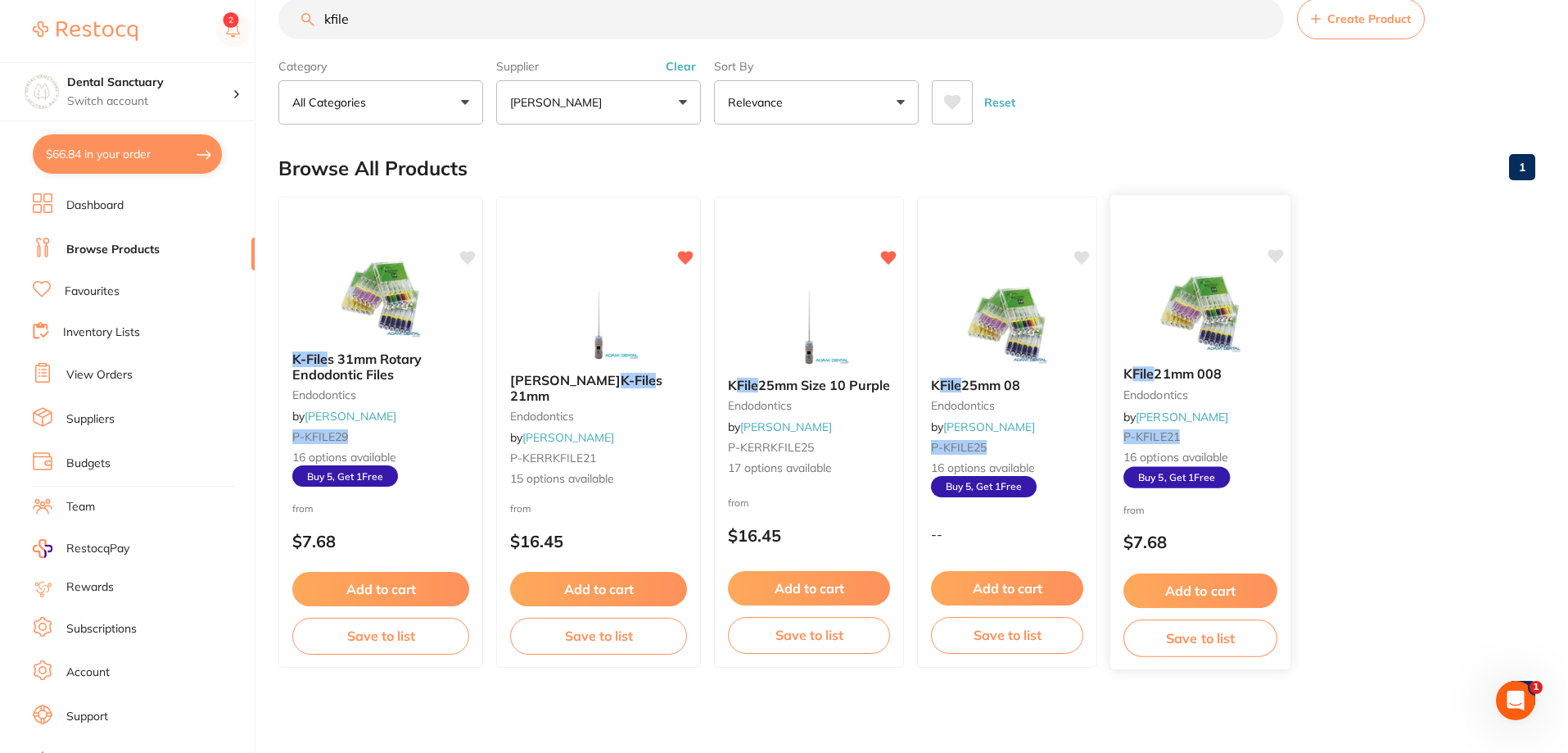
click at [1136, 376] on em "File" at bounding box center [1143, 373] width 21 height 16
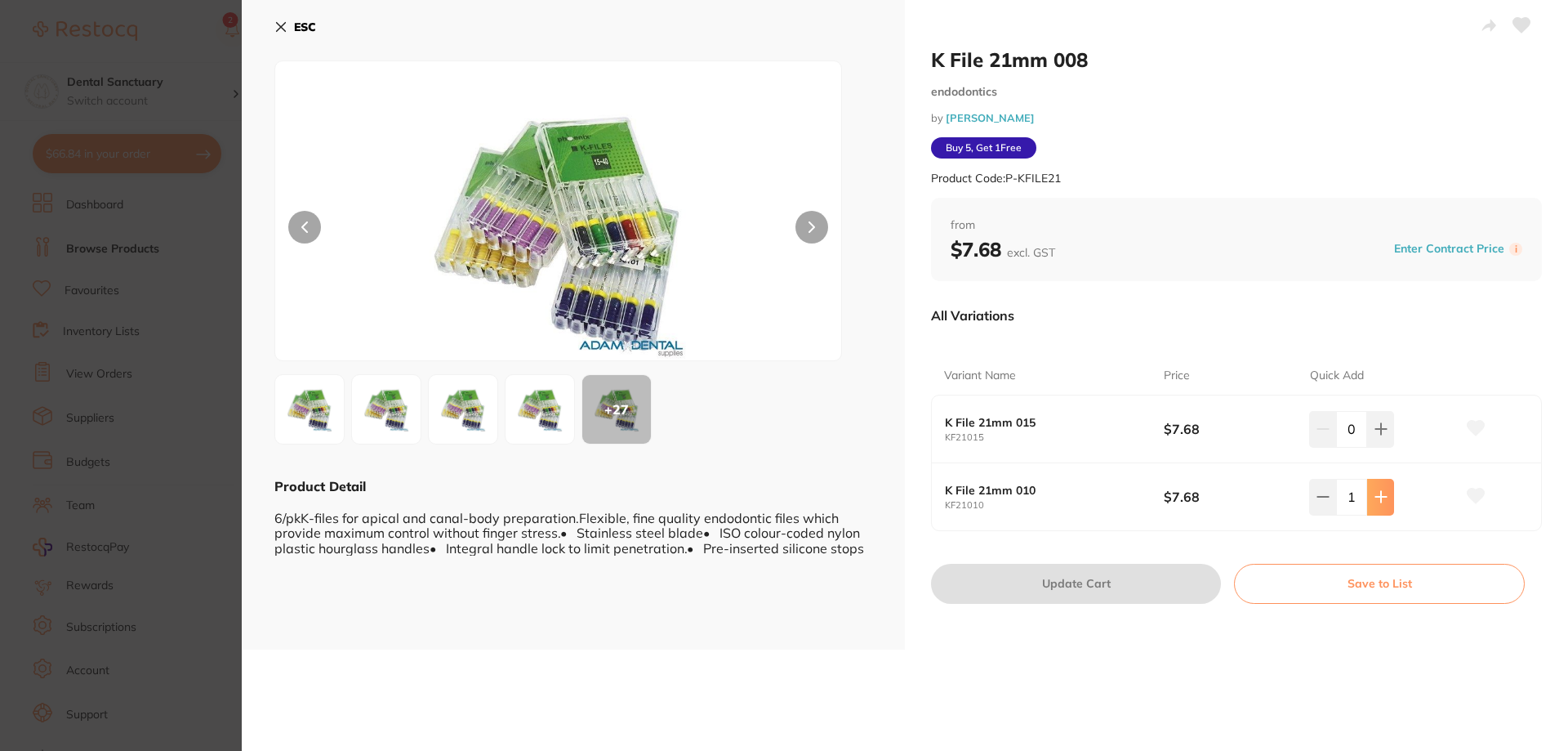
click at [1374, 502] on icon at bounding box center [1380, 496] width 13 height 13
type input "2"
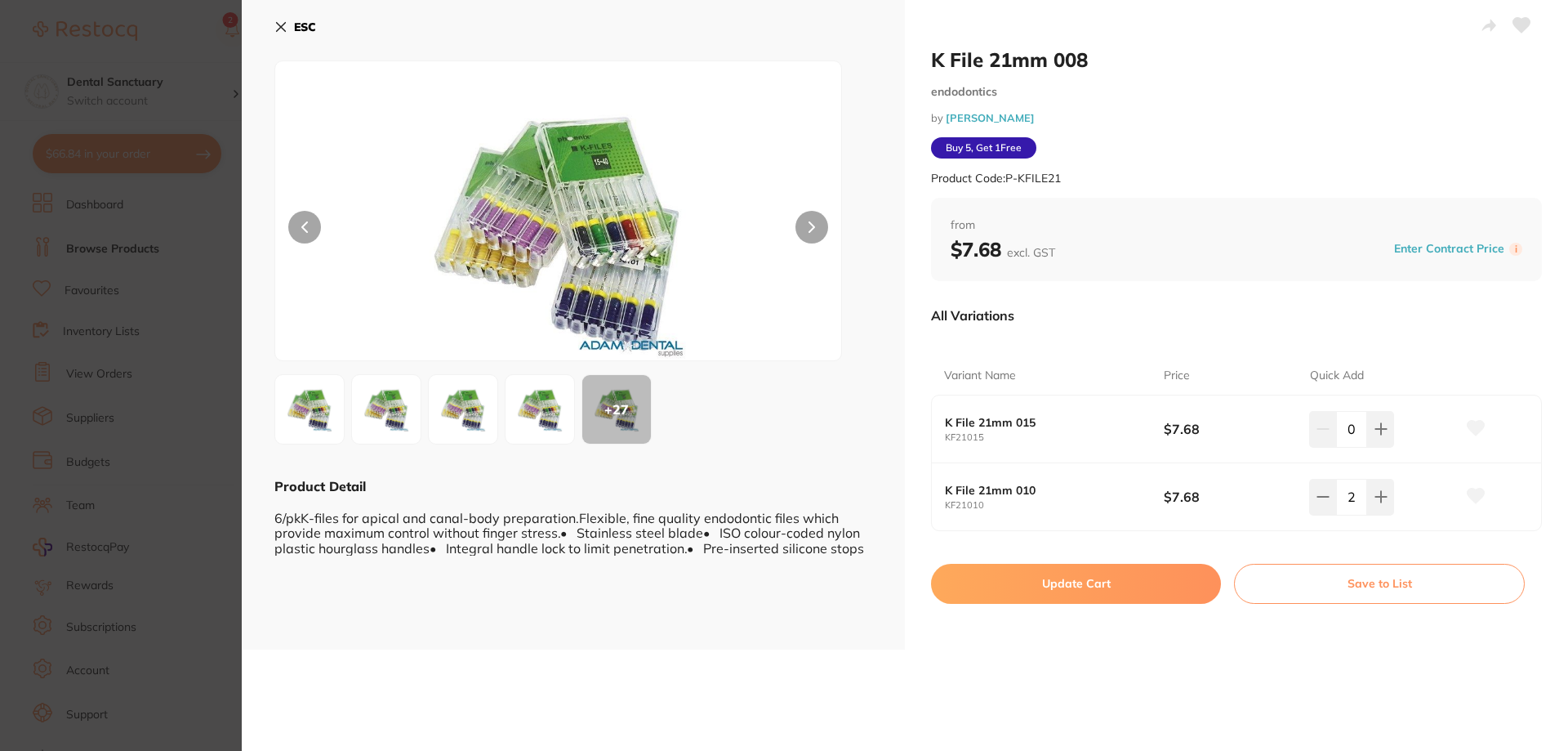
click at [1082, 597] on button "Update Cart" at bounding box center [1076, 583] width 290 height 39
type input "2"
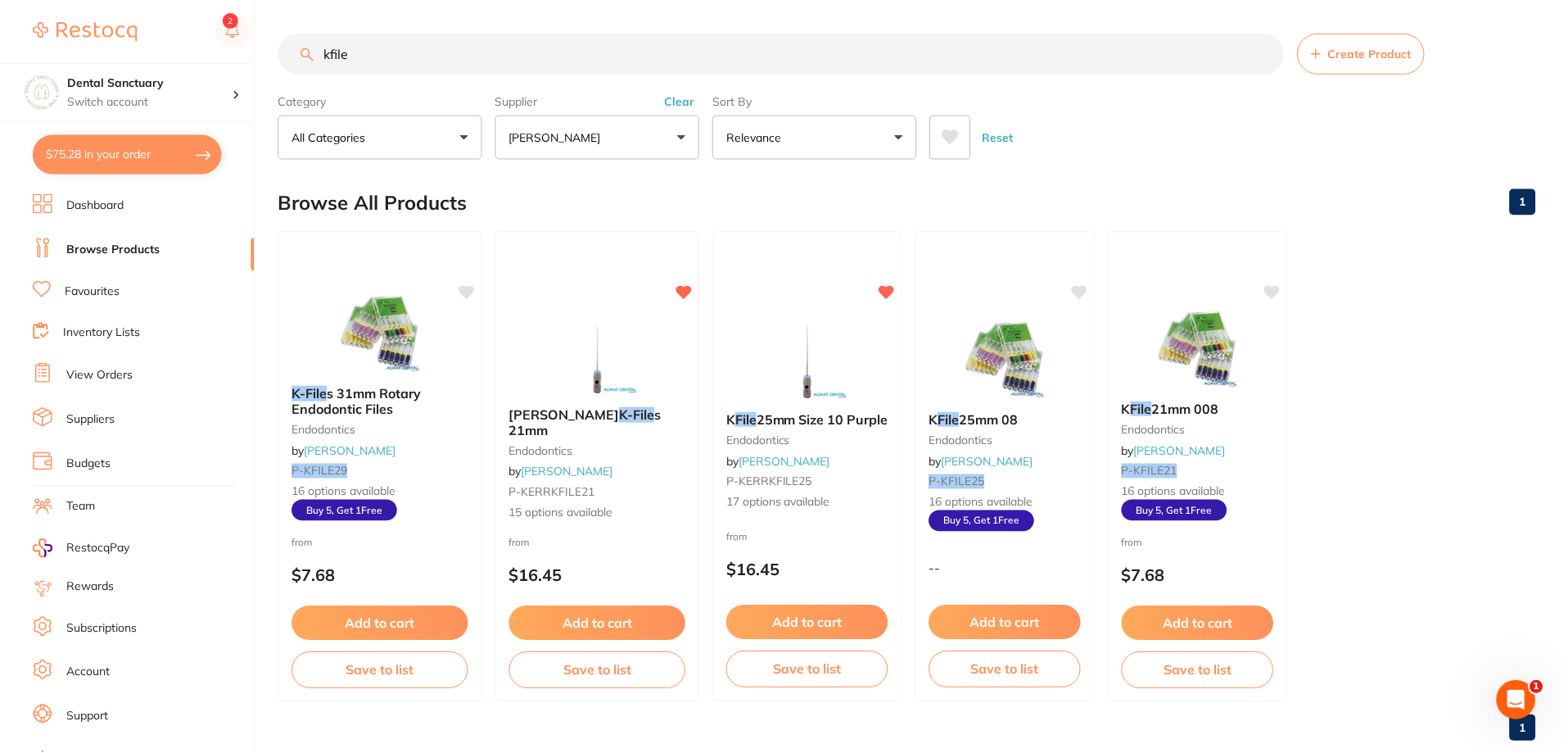
scroll to position [35, 0]
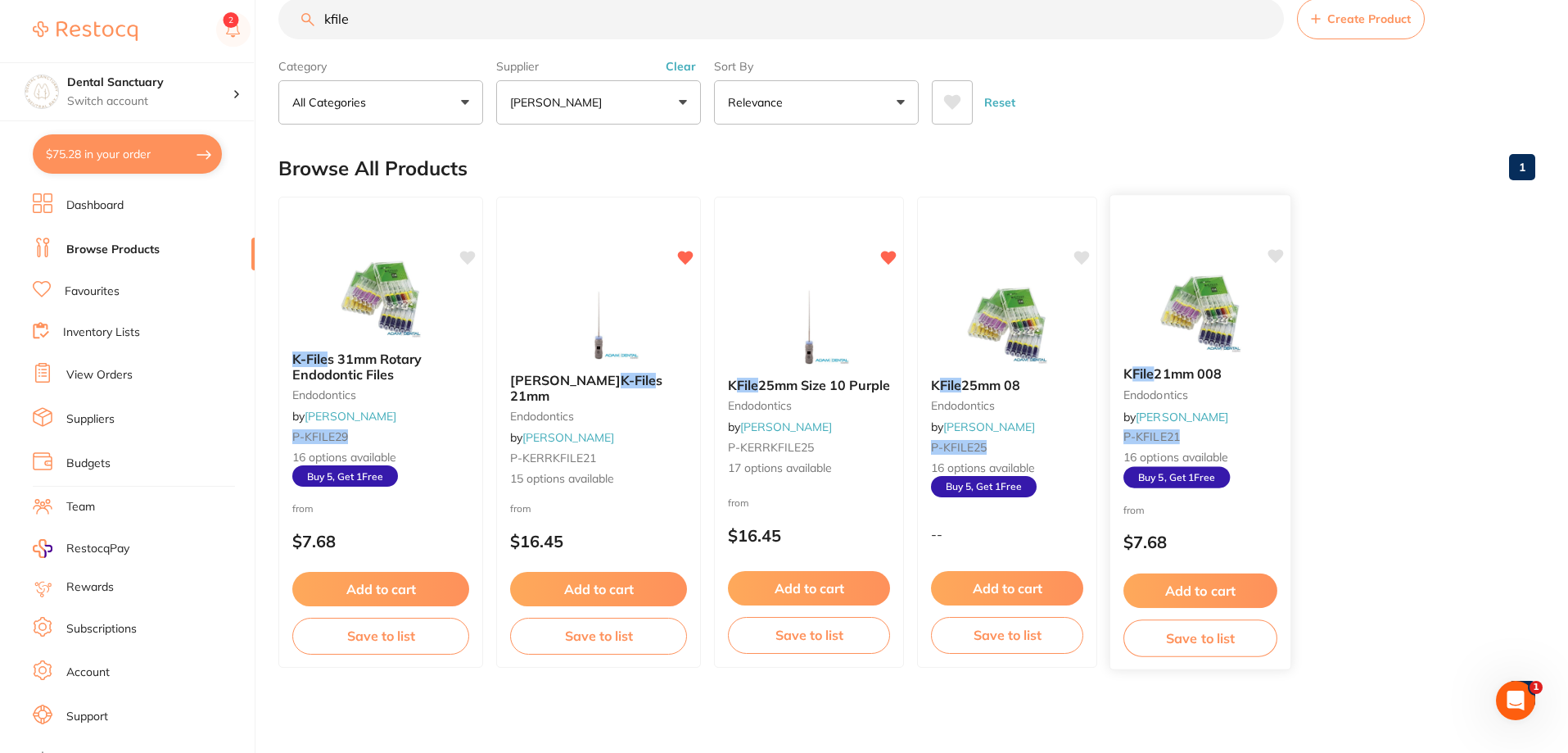
click at [1154, 376] on span "21mm 008" at bounding box center [1187, 373] width 68 height 16
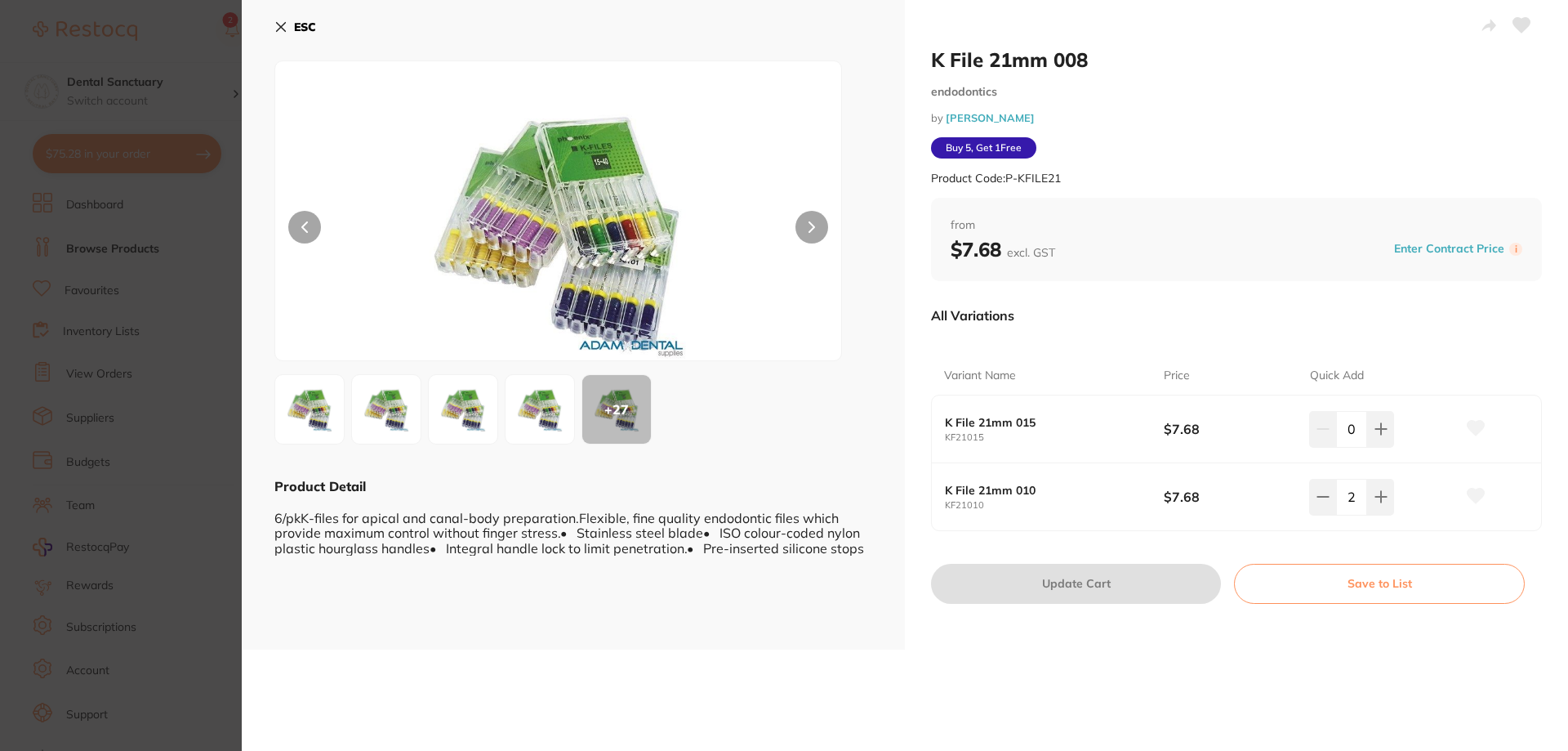
click at [284, 22] on icon at bounding box center [280, 26] width 13 height 13
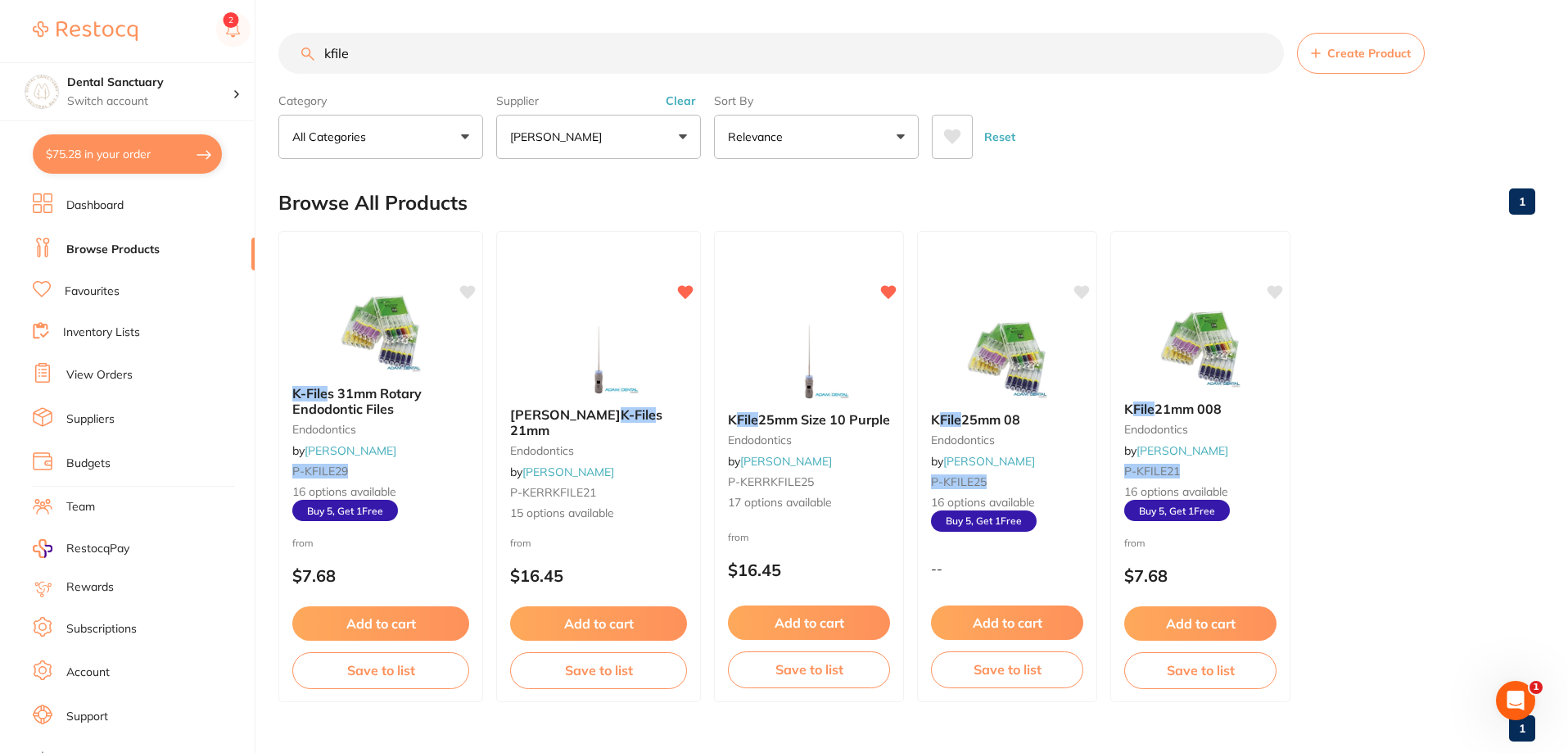
scroll to position [21, 0]
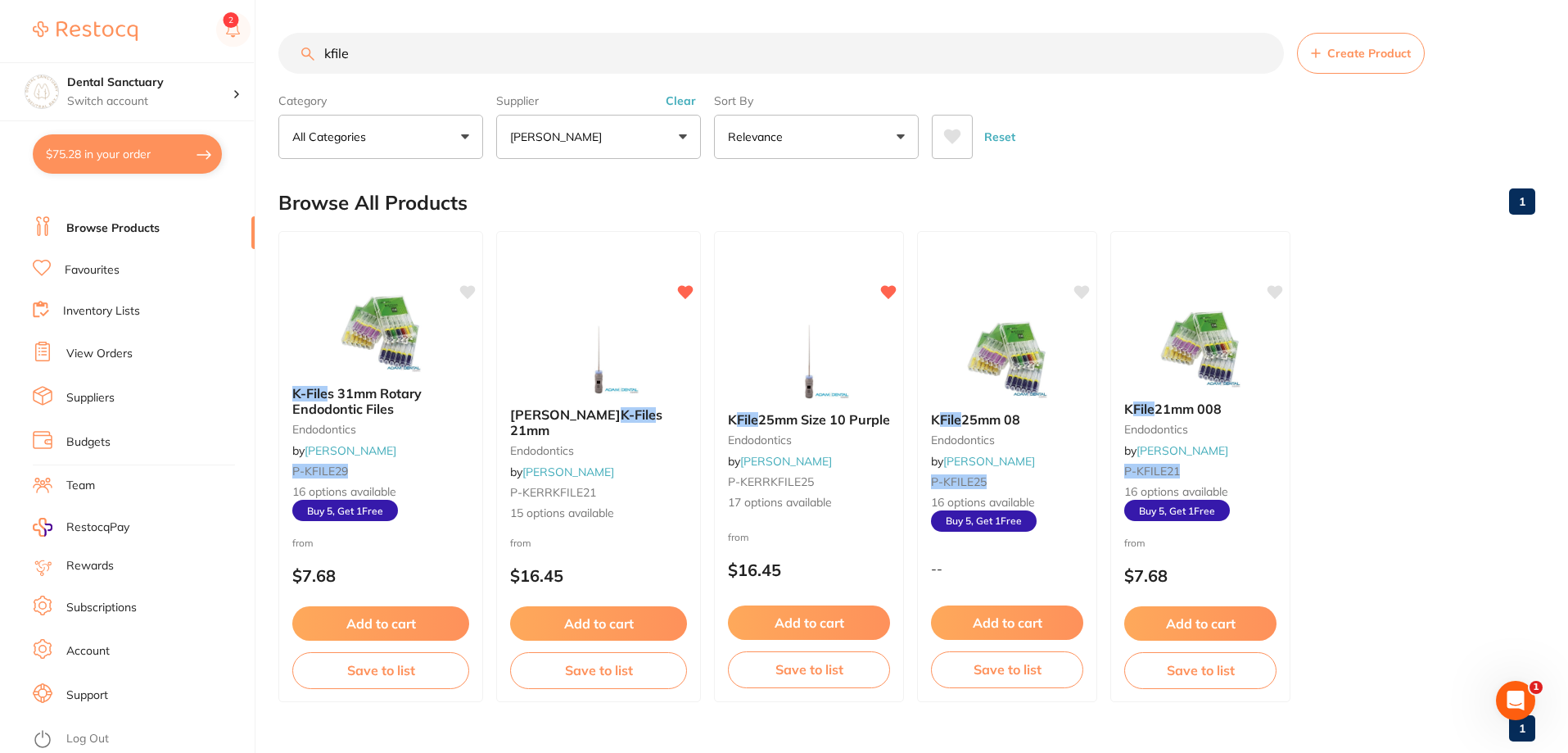
click at [576, 124] on button "[PERSON_NAME]" at bounding box center [599, 137] width 205 height 44
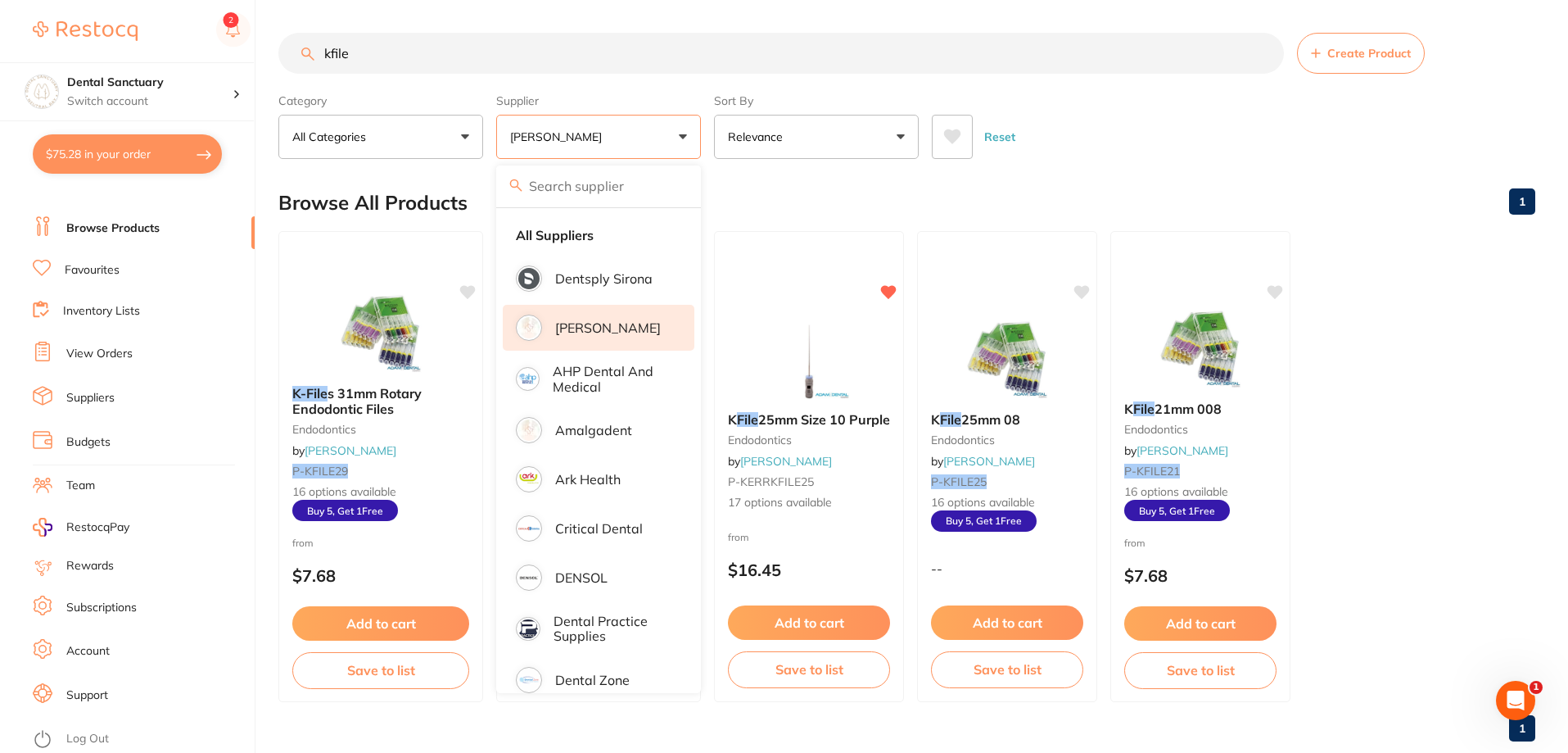
click at [574, 316] on li "[PERSON_NAME]" at bounding box center [598, 327] width 192 height 46
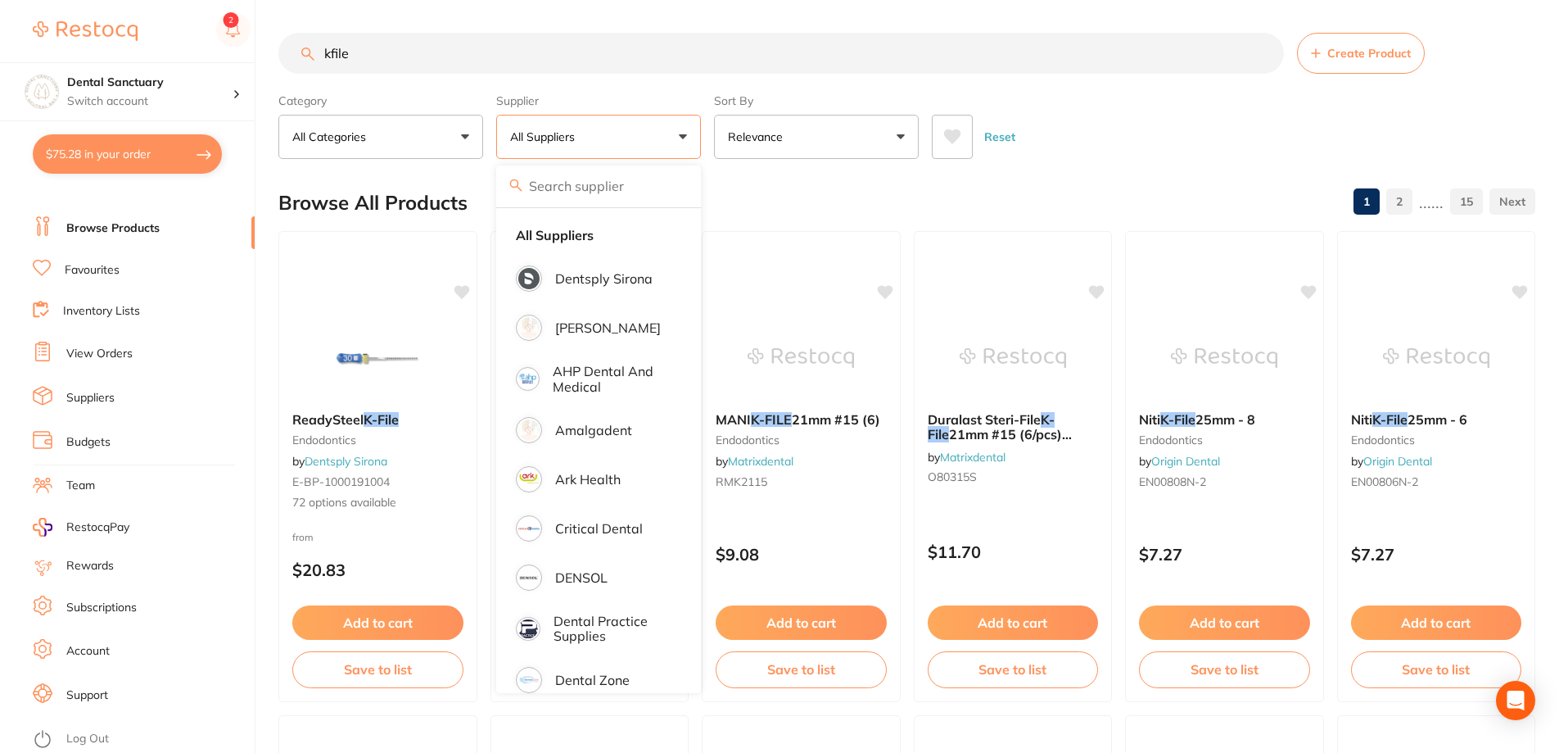
click at [983, 223] on div "Browse All Products 1 2 ...... 15" at bounding box center [907, 202] width 1257 height 55
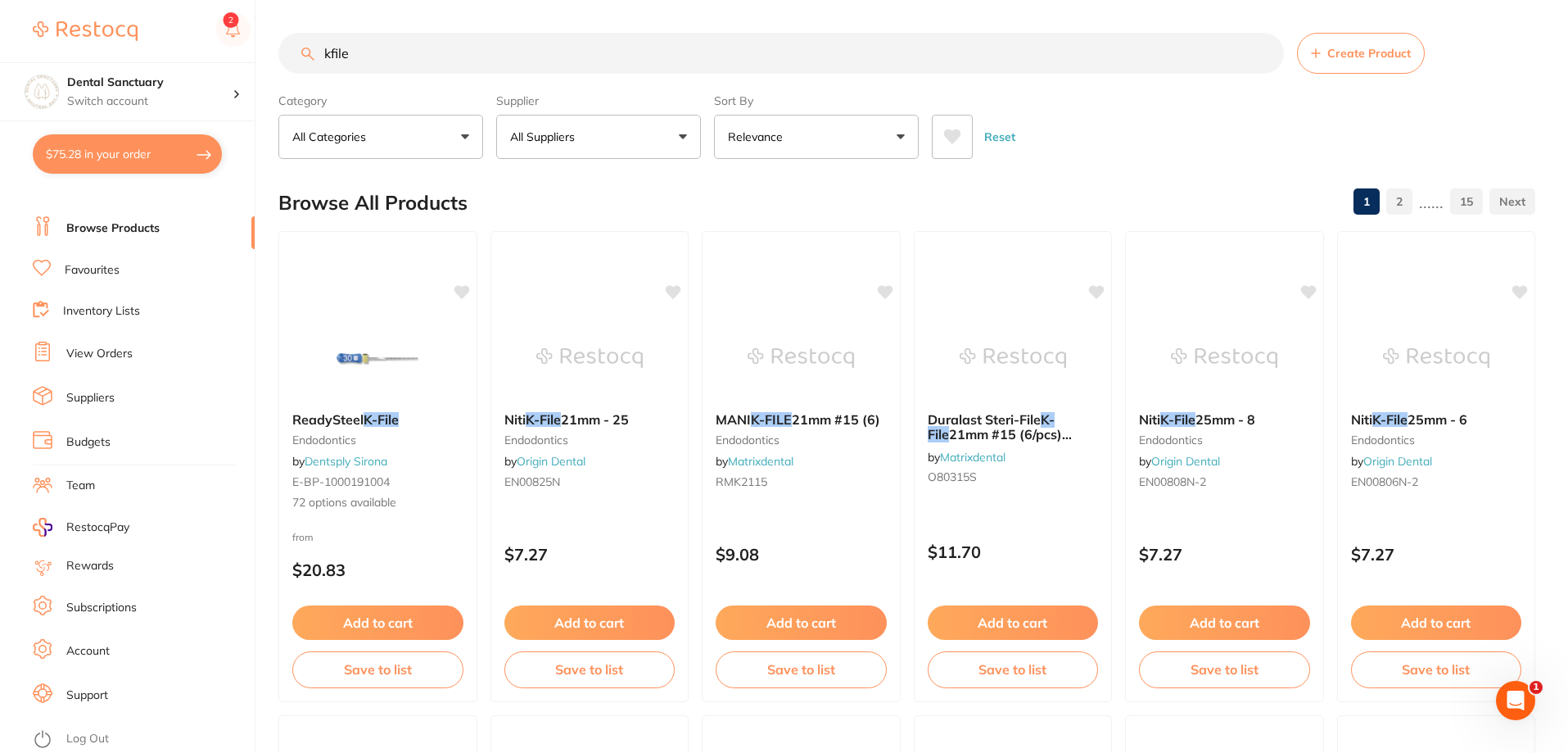
scroll to position [0, 0]
click at [392, 64] on input "kfile" at bounding box center [781, 53] width 1006 height 41
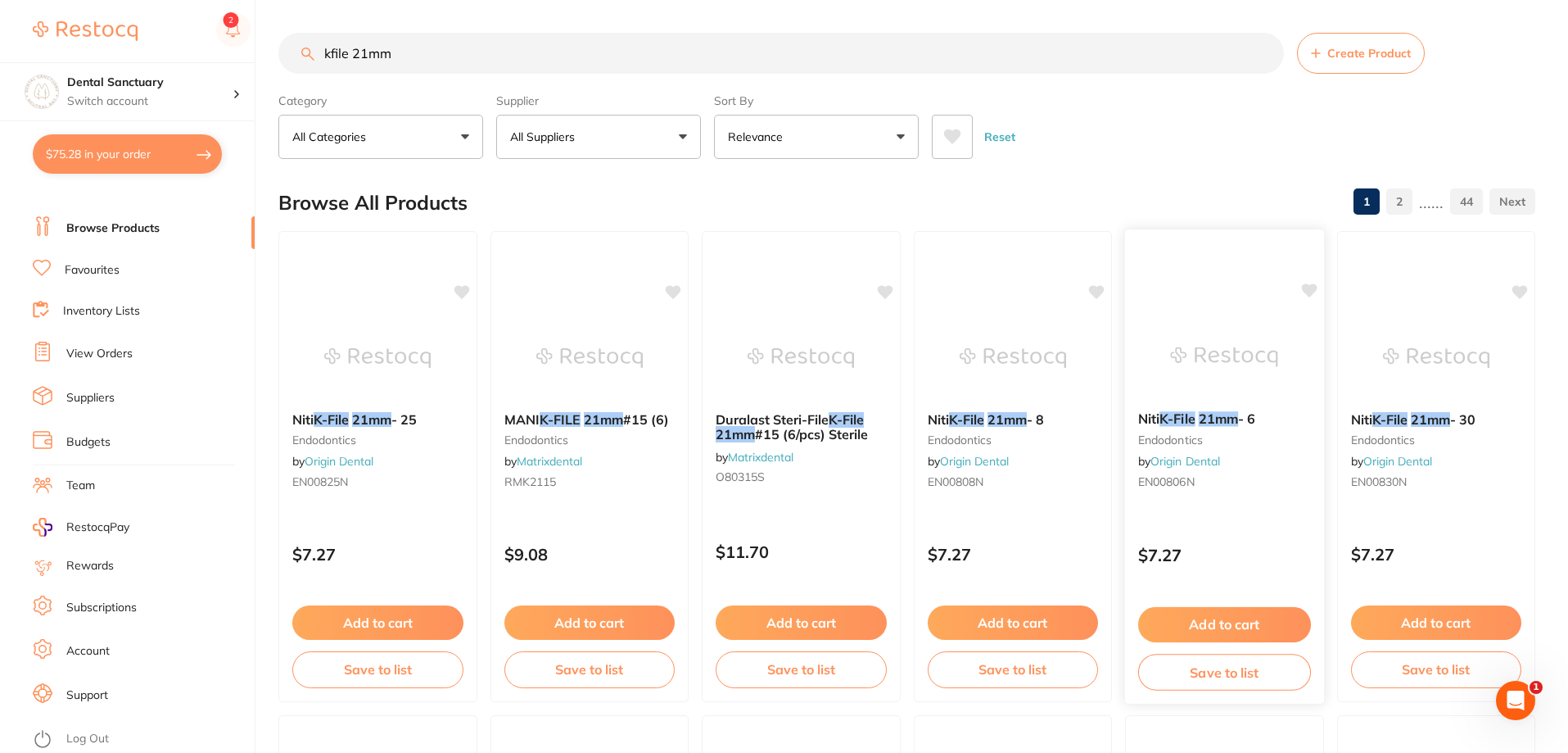
type input "kfile 21mm"
click at [1203, 415] on em "21mm" at bounding box center [1218, 418] width 39 height 16
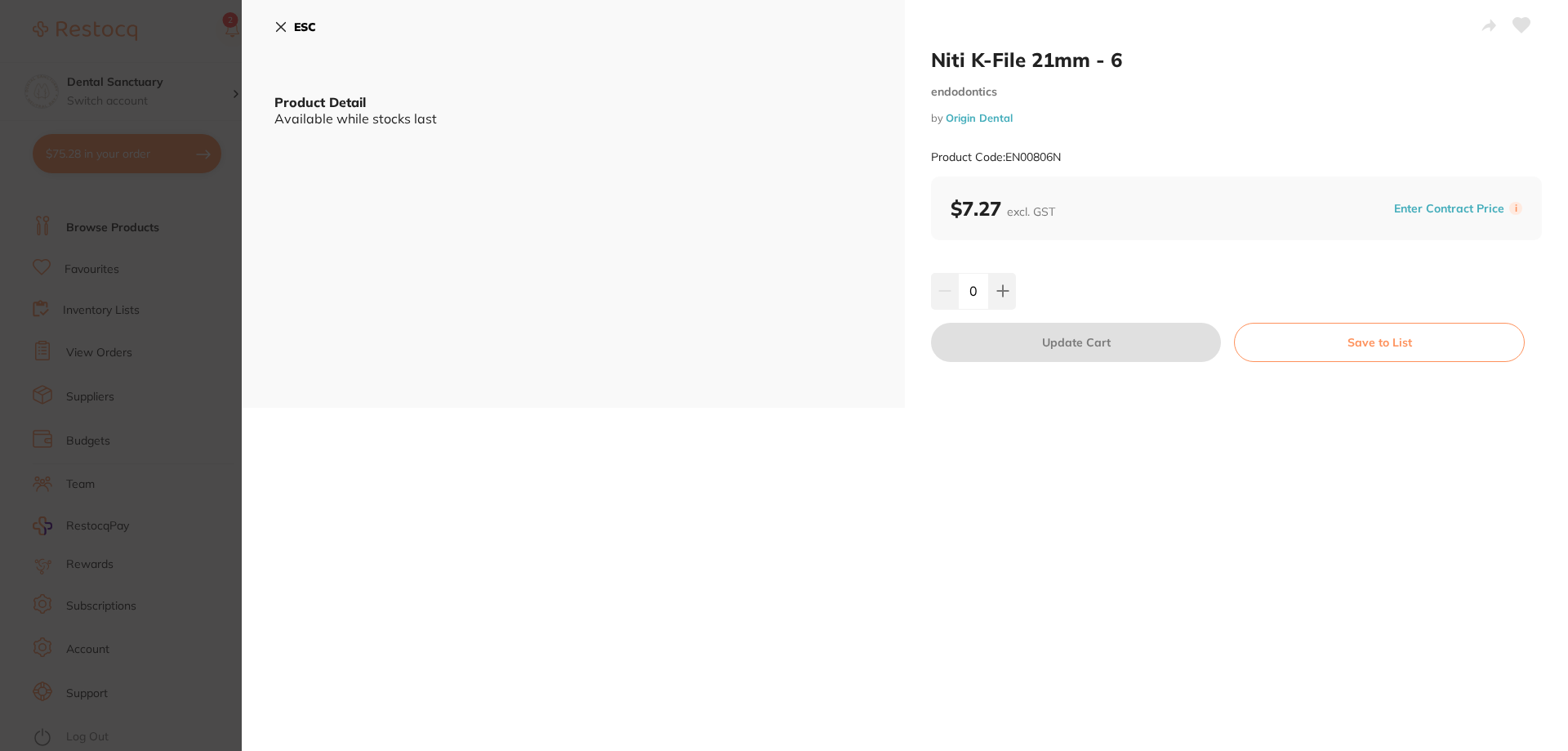
click at [283, 20] on icon at bounding box center [280, 26] width 13 height 13
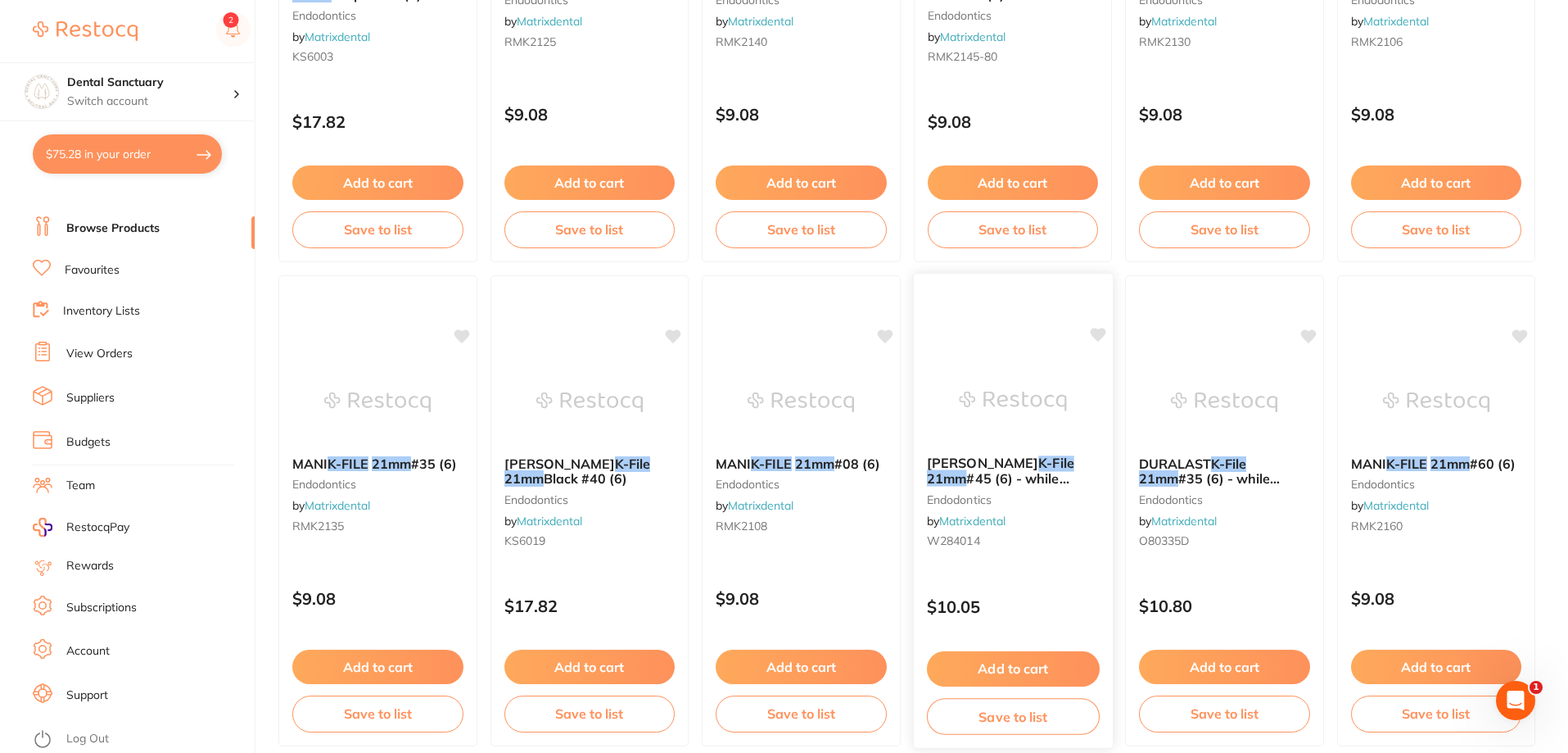
scroll to position [3907, 0]
